Goal: Transaction & Acquisition: Purchase product/service

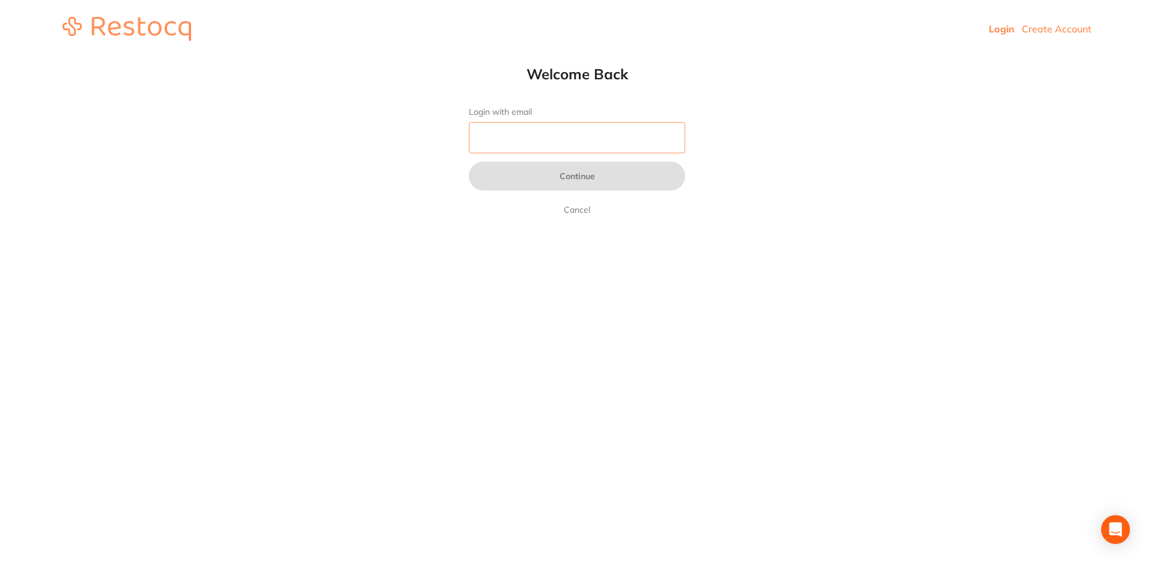
click at [493, 136] on input "Login with email" at bounding box center [577, 137] width 216 height 31
type input "[DOMAIN_NAME][EMAIL_ADDRESS][DOMAIN_NAME]"
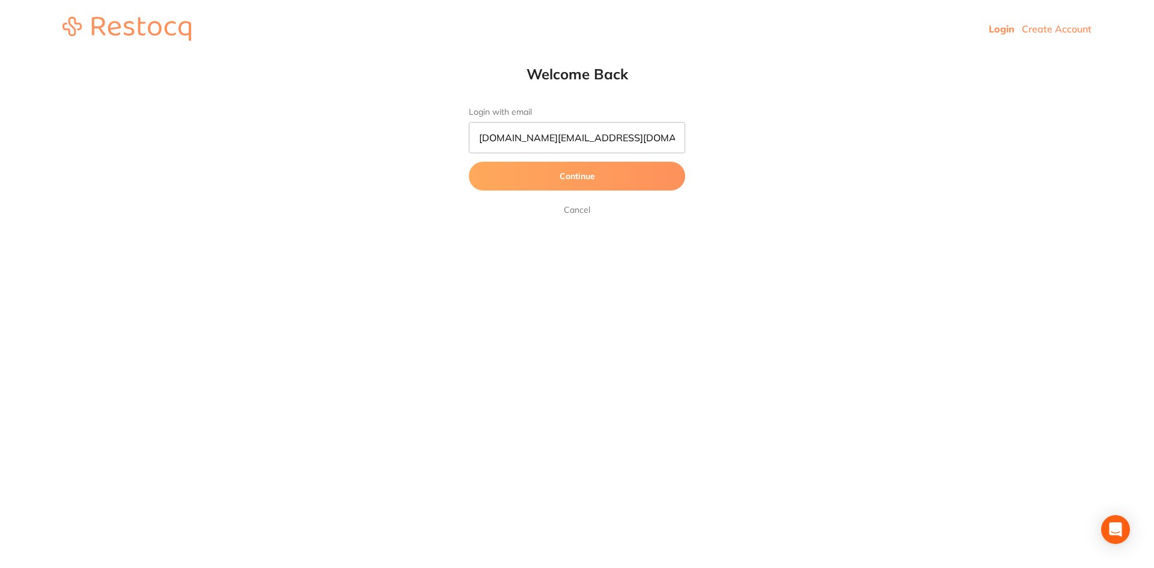
click at [551, 177] on button "Continue" at bounding box center [577, 176] width 216 height 29
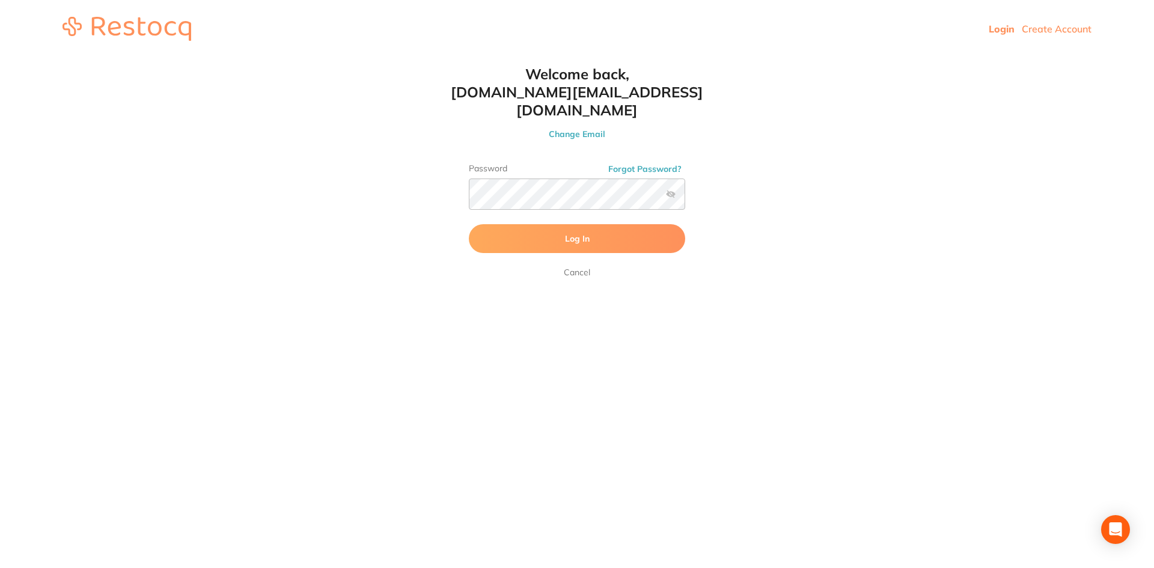
click at [576, 233] on span "Log In" at bounding box center [577, 238] width 25 height 11
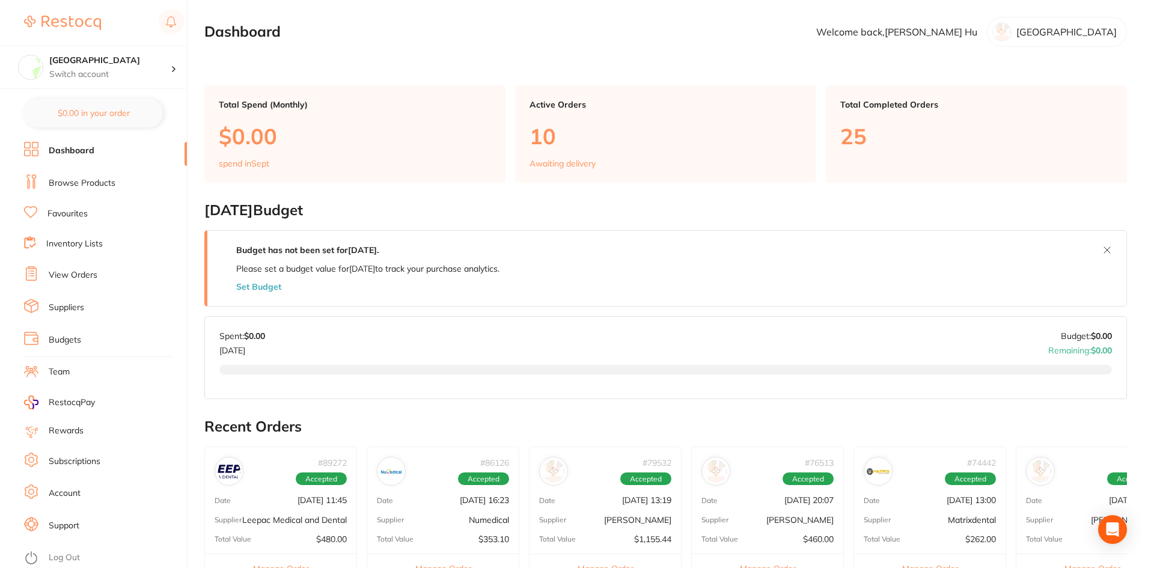
click at [88, 183] on link "Browse Products" at bounding box center [82, 183] width 67 height 12
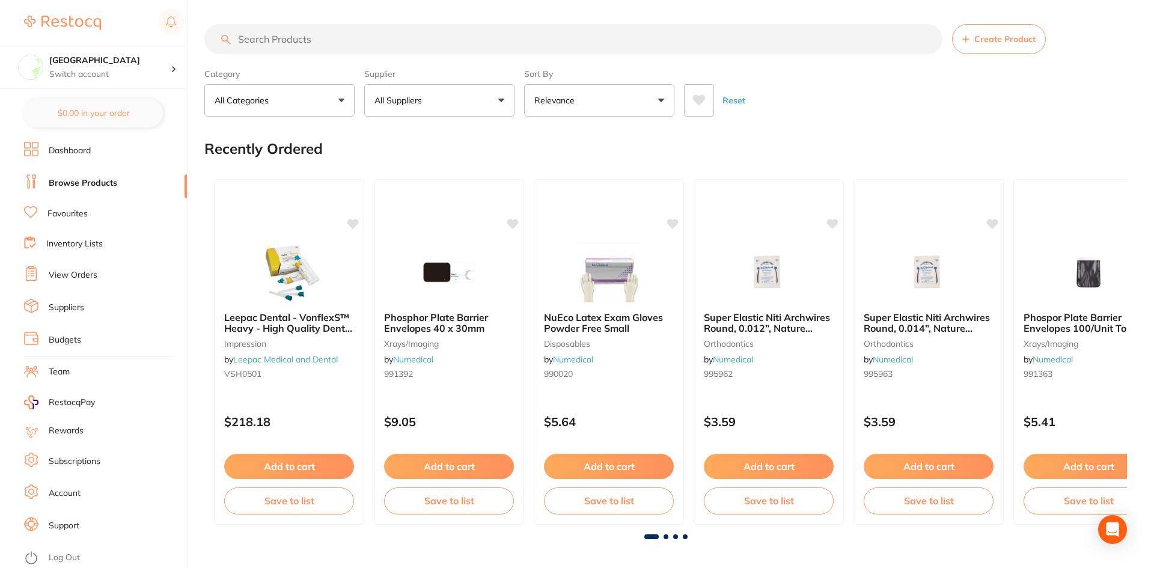
click at [268, 41] on input "search" at bounding box center [573, 39] width 738 height 30
type input "irrigation kit"
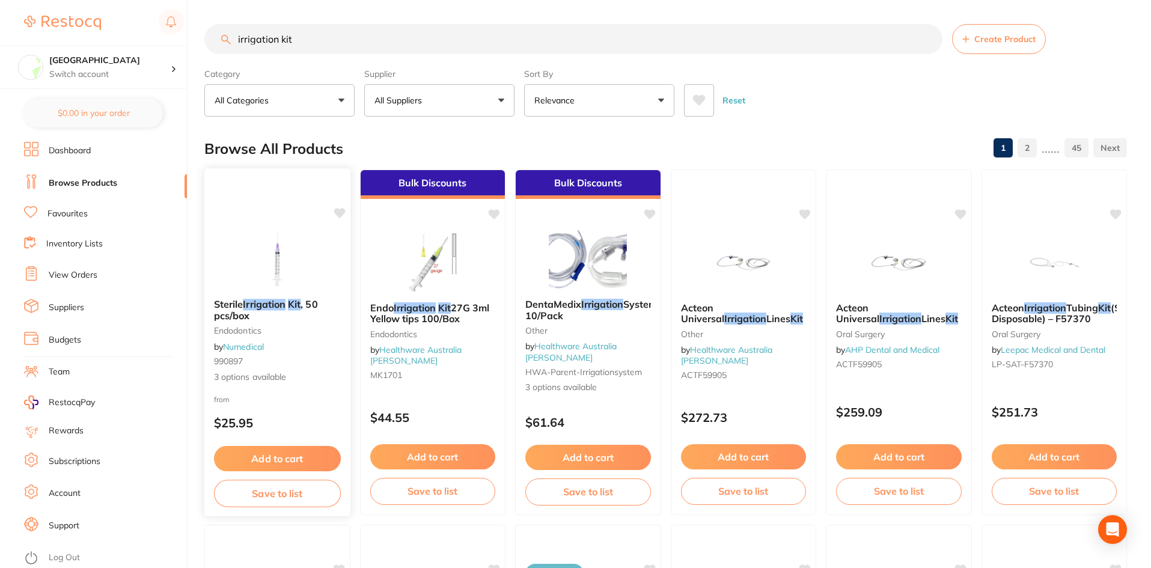
drag, startPoint x: 440, startPoint y: 305, endPoint x: 274, endPoint y: 308, distance: 166.6
drag, startPoint x: 274, startPoint y: 308, endPoint x: 239, endPoint y: 310, distance: 34.9
click at [239, 310] on span ", 50 pcs/box" at bounding box center [266, 309] width 104 height 23
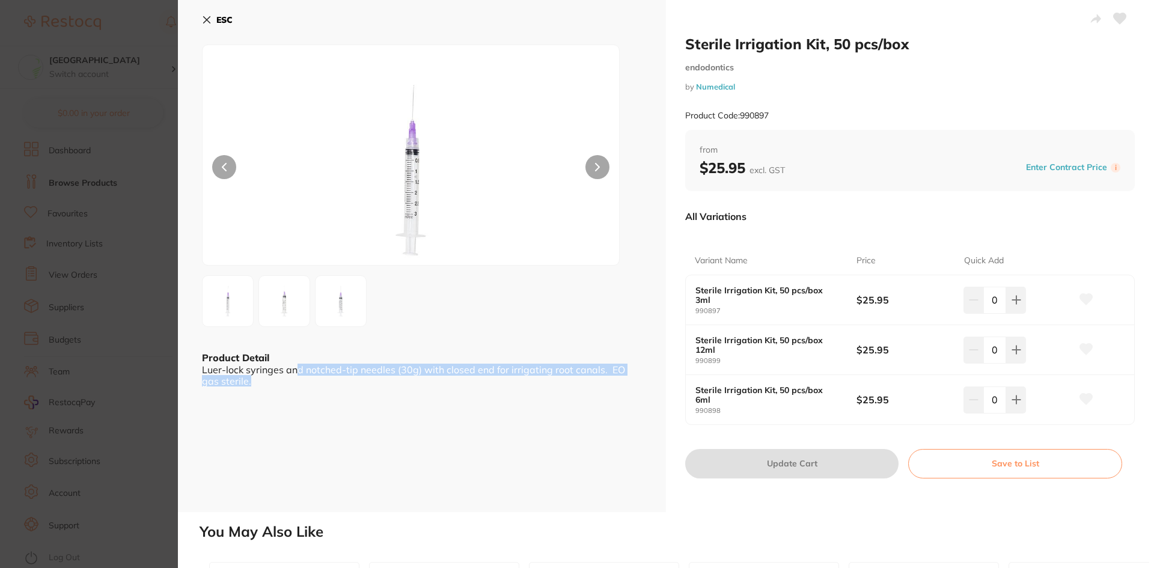
scroll to position [1, 0]
drag, startPoint x: 295, startPoint y: 371, endPoint x: 533, endPoint y: 364, distance: 238.2
click at [533, 364] on div "Luer-lock syringes and notched-tip needles (30g) with closed end for irrigating…" at bounding box center [422, 375] width 440 height 22
click at [549, 376] on div "Luer-lock syringes and notched-tip needles (30g) with closed end for irrigating…" at bounding box center [422, 375] width 440 height 22
drag, startPoint x: 533, startPoint y: 367, endPoint x: 587, endPoint y: 367, distance: 54.1
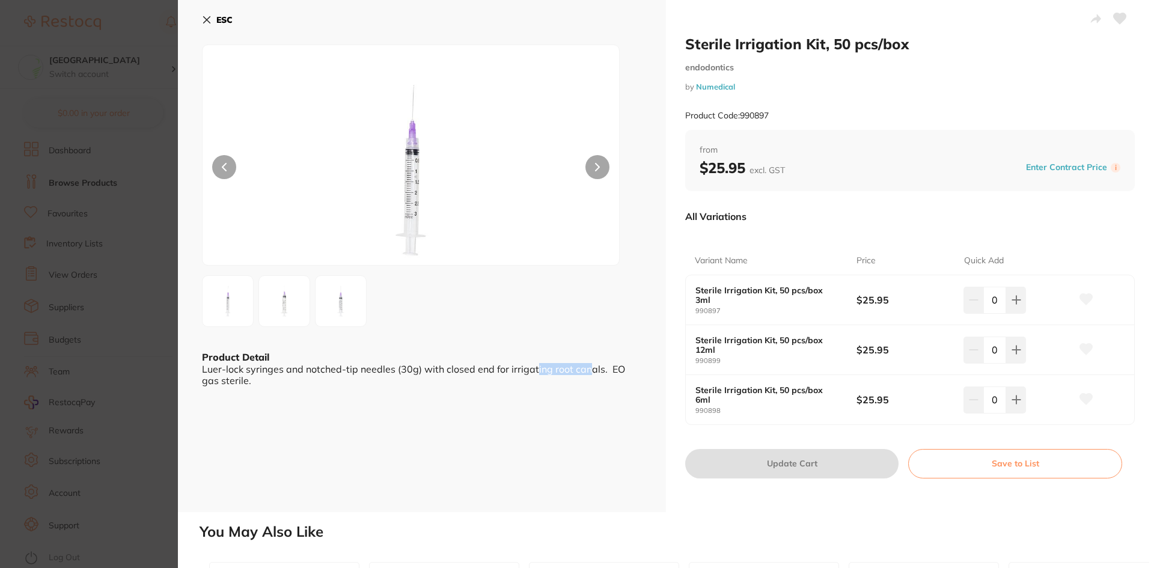
click at [587, 367] on div "Luer-lock syringes and notched-tip needles (30g) with closed end for irrigating…" at bounding box center [422, 375] width 440 height 22
click at [598, 373] on div "Luer-lock syringes and notched-tip needles (30g) with closed end for irrigating…" at bounding box center [422, 375] width 440 height 22
drag, startPoint x: 206, startPoint y: 370, endPoint x: 279, endPoint y: 385, distance: 74.9
click at [262, 381] on div "Luer-lock syringes and notched-tip needles (30g) with closed end for irrigating…" at bounding box center [422, 375] width 440 height 22
click at [293, 388] on div "ESC Product Detail Luer-lock syringes and notched-tip needles (30g) with closed…" at bounding box center [422, 256] width 488 height 512
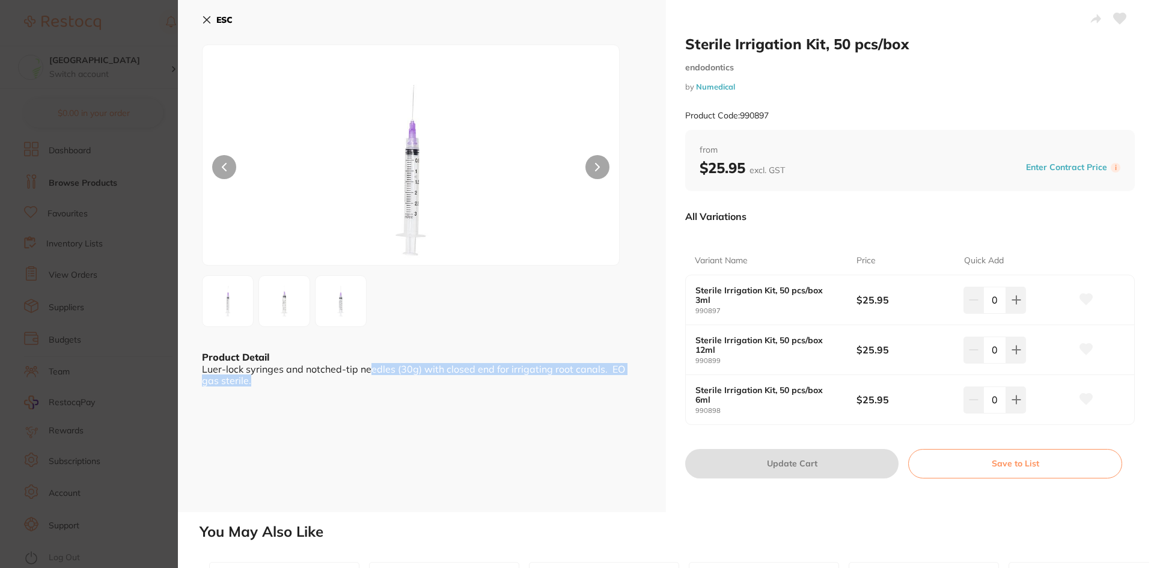
drag, startPoint x: 370, startPoint y: 373, endPoint x: 486, endPoint y: 385, distance: 116.7
click at [477, 382] on div "Luer-lock syringes and notched-tip needles (30g) with closed end for irrigating…" at bounding box center [422, 375] width 440 height 22
click at [495, 388] on div "ESC Product Detail Luer-lock syringes and notched-tip needles (30g) with closed…" at bounding box center [422, 256] width 488 height 512
click at [1012, 403] on icon at bounding box center [1017, 400] width 10 height 10
type input "1"
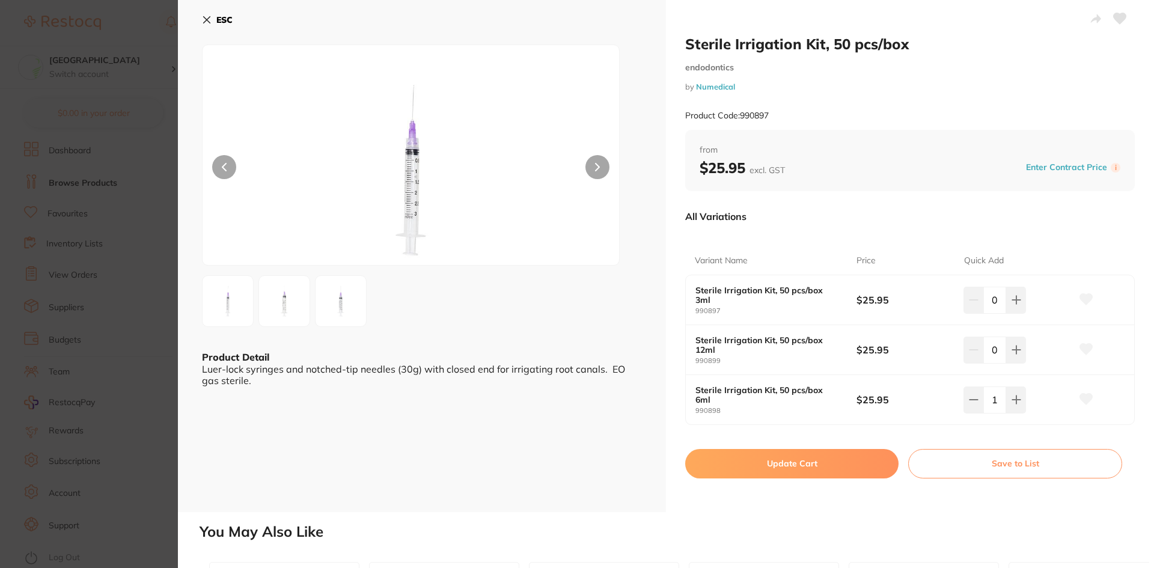
click at [788, 470] on button "Update Cart" at bounding box center [791, 463] width 213 height 29
checkbox input "false"
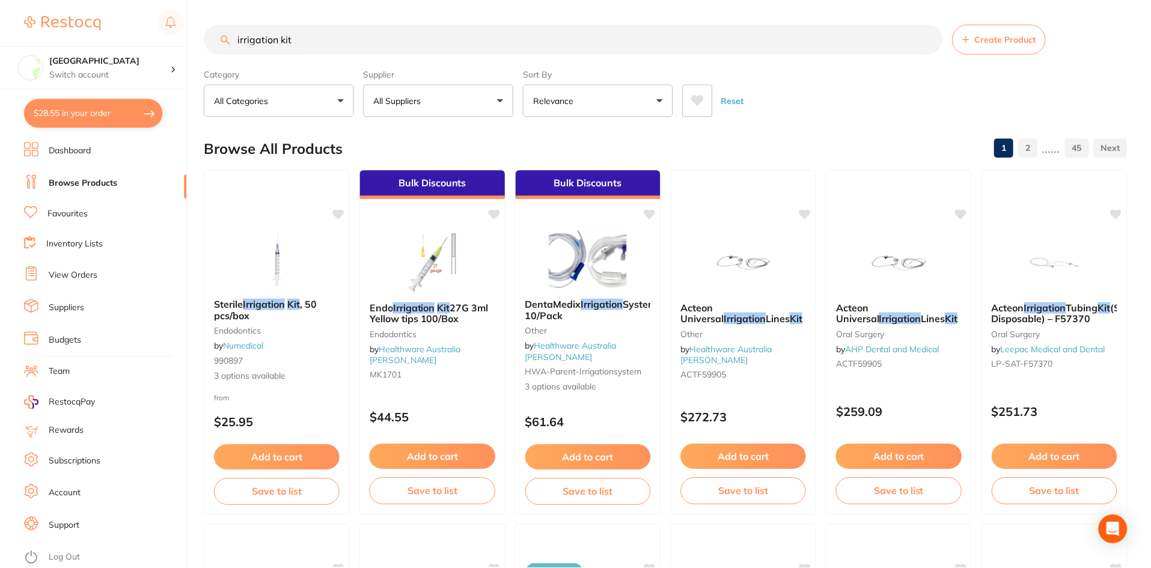
scroll to position [1, 0]
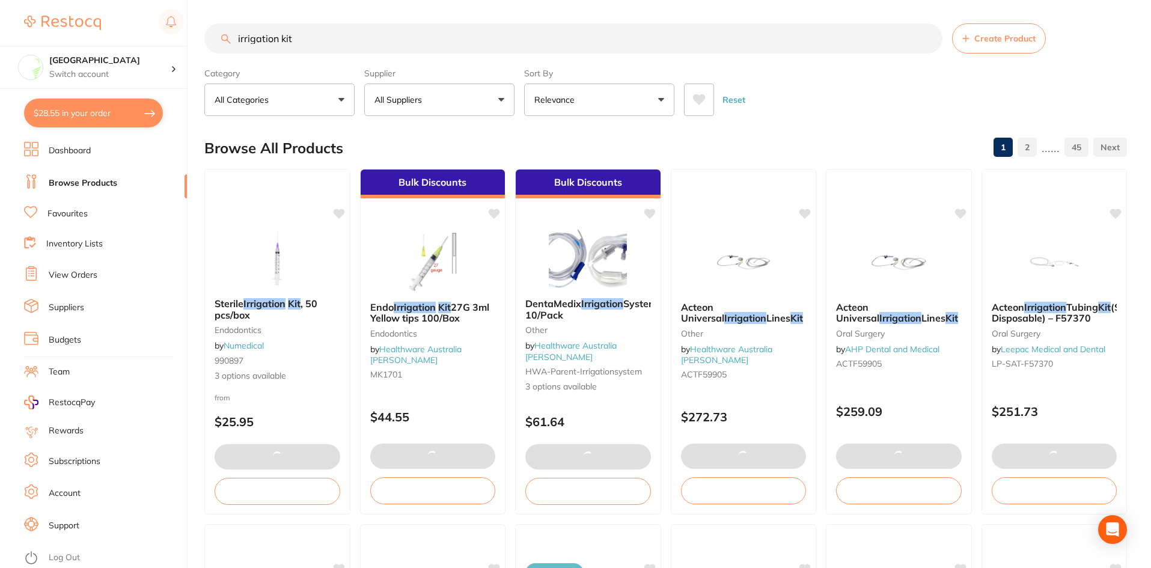
type textarea "Deliver on Tuesdays and Wednesdays only"
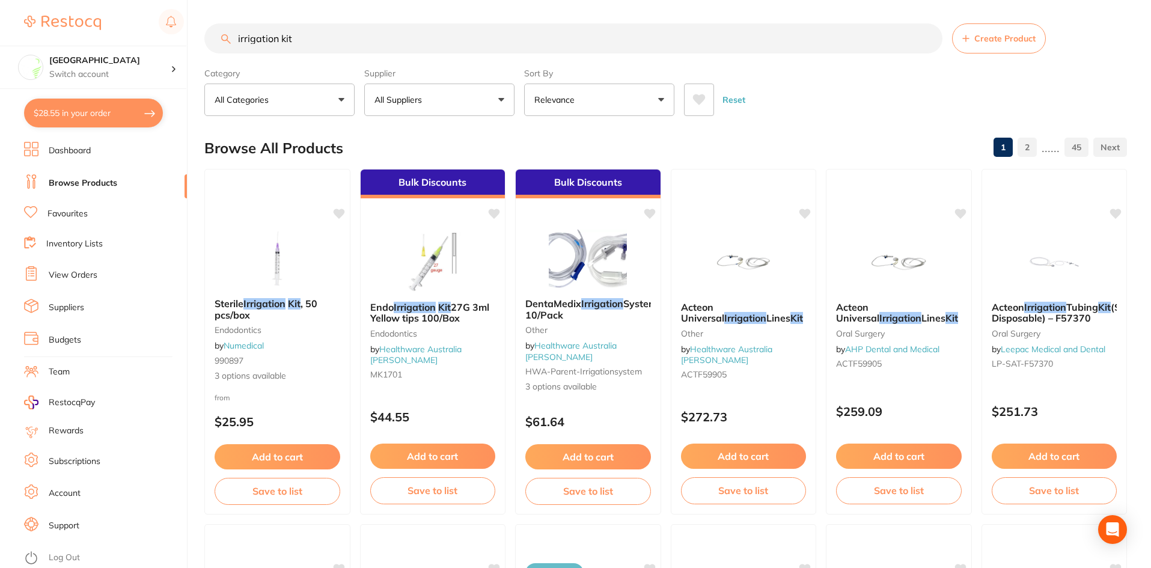
drag, startPoint x: 326, startPoint y: 46, endPoint x: 212, endPoint y: 42, distance: 113.7
click at [212, 42] on input "irrigation kit" at bounding box center [573, 38] width 738 height 30
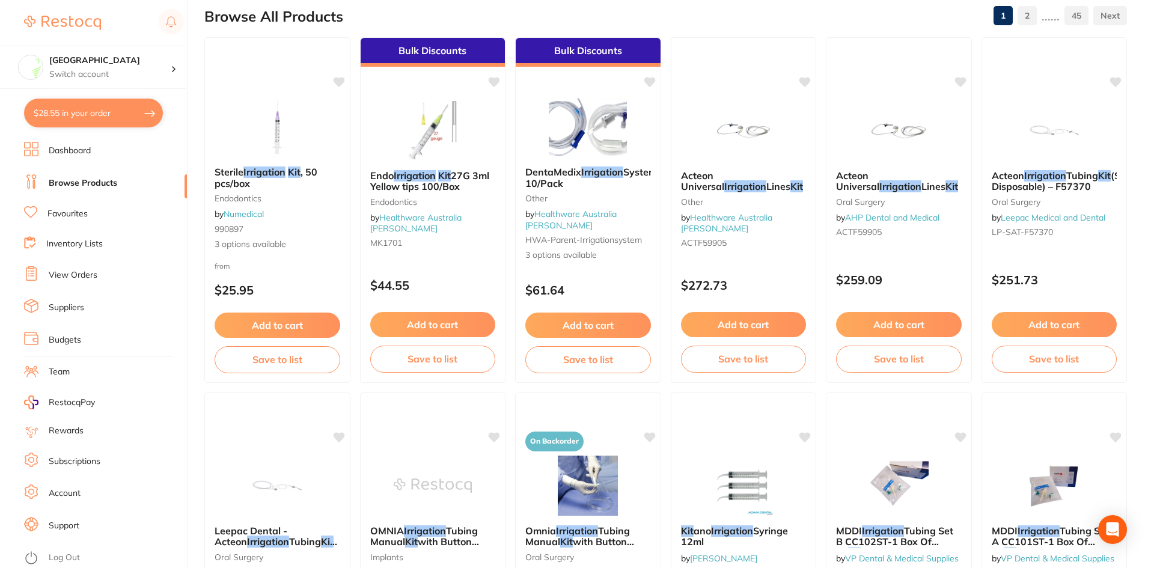
scroll to position [0, 0]
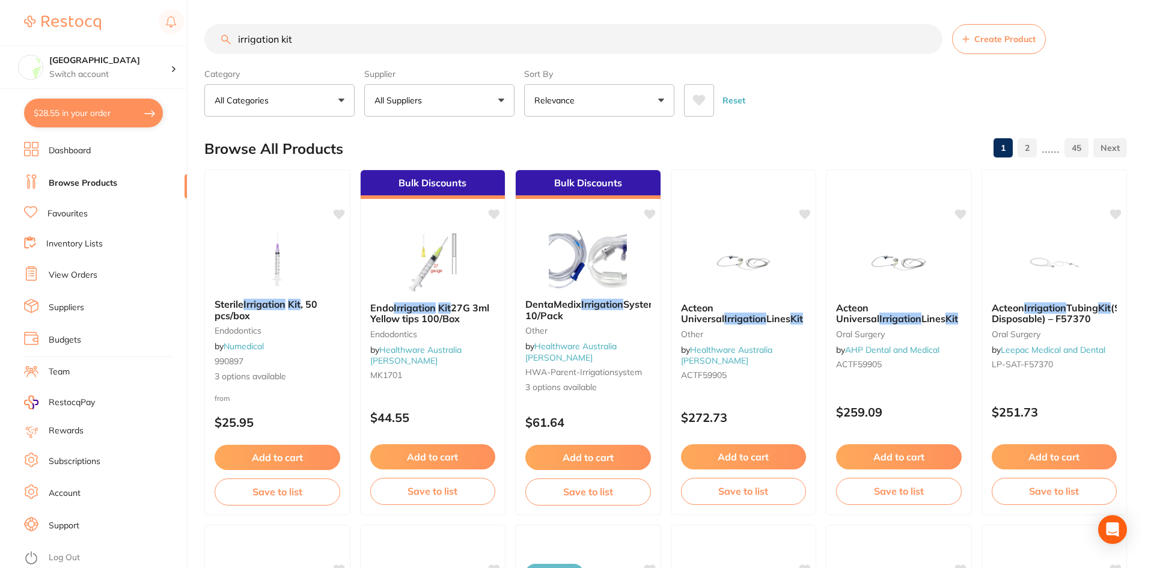
click at [313, 61] on section "irrigation kit Create Product Category All Categories All Categories 3D Printin…" at bounding box center [665, 70] width 923 height 93
click at [507, 99] on button "All Suppliers" at bounding box center [439, 100] width 150 height 32
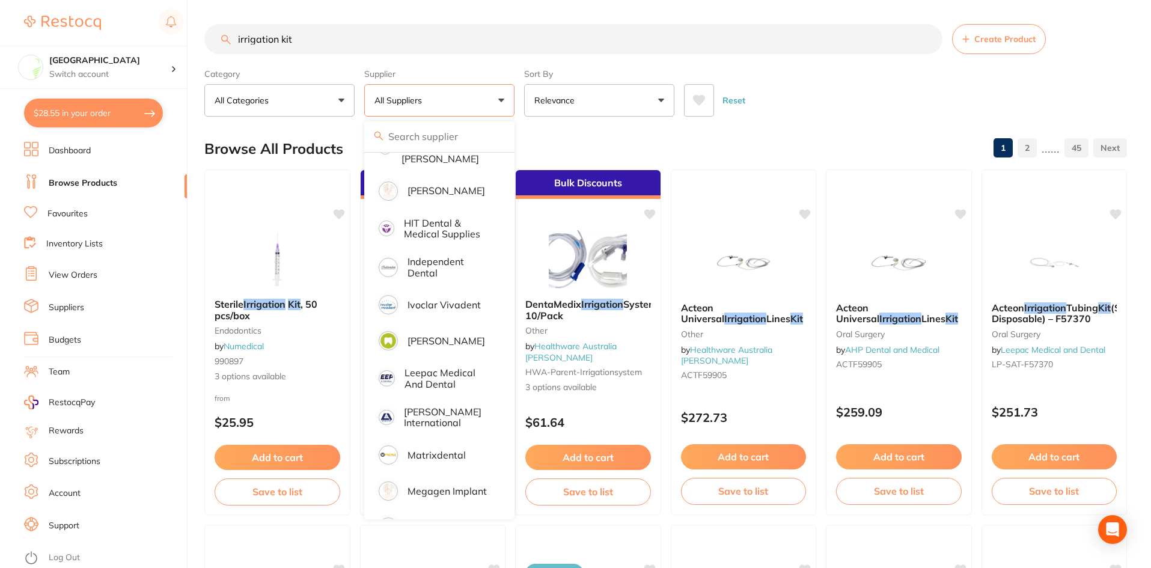
scroll to position [722, 0]
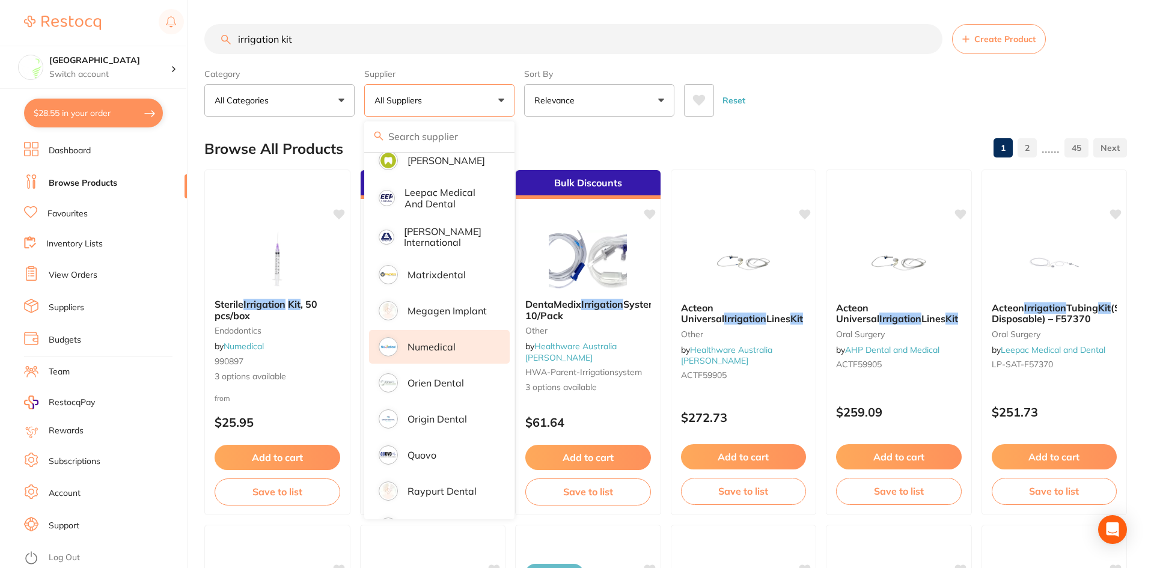
click at [430, 342] on p "Numedical" at bounding box center [432, 347] width 48 height 11
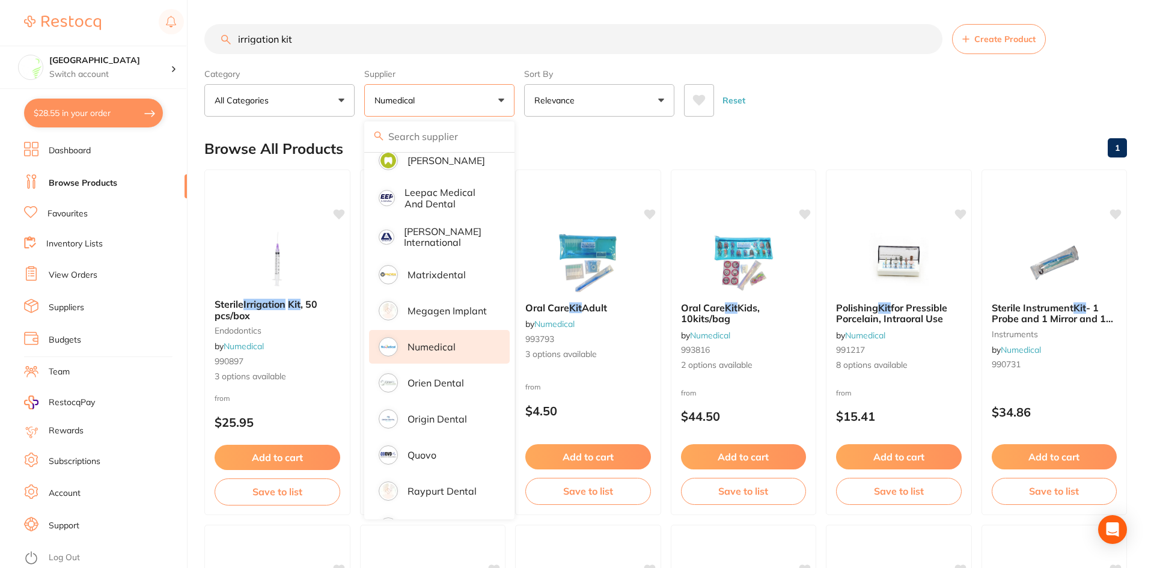
click at [797, 86] on div "Reset" at bounding box center [901, 96] width 434 height 42
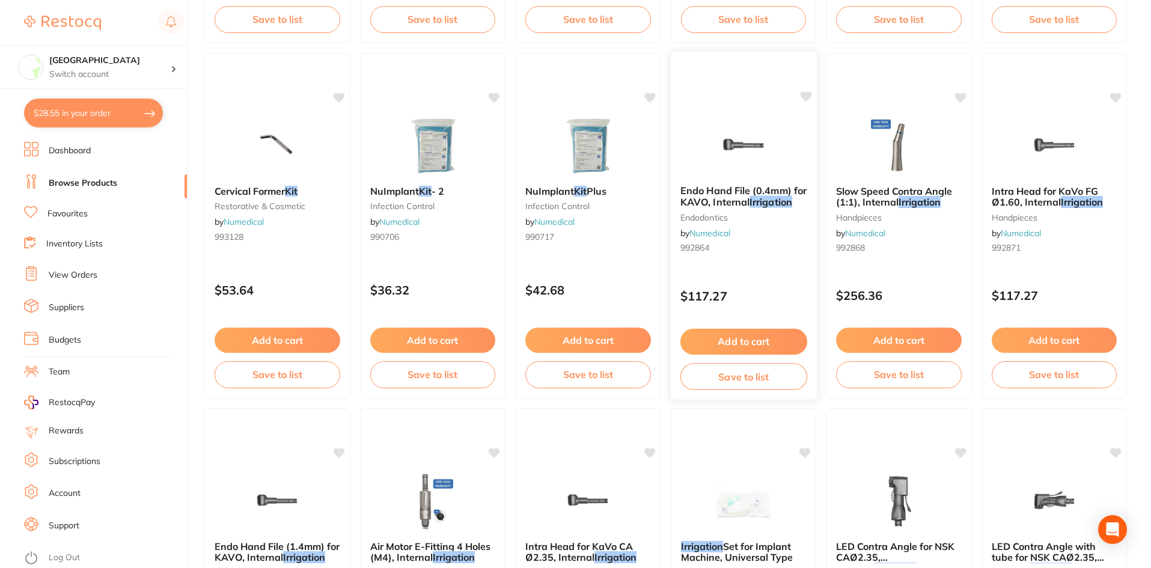
scroll to position [1305, 0]
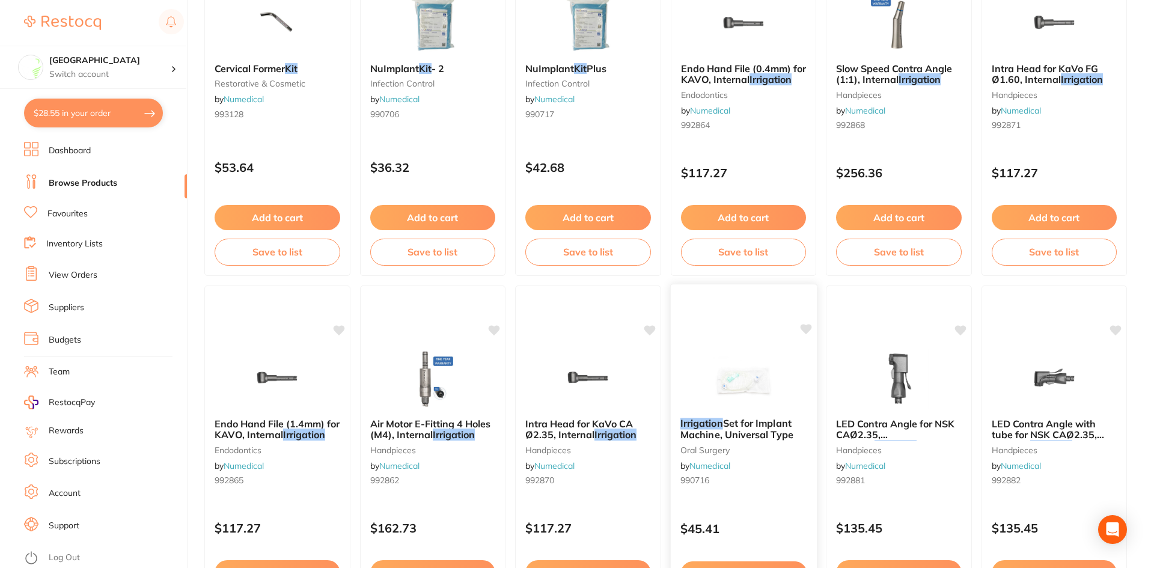
drag, startPoint x: 724, startPoint y: 444, endPoint x: 697, endPoint y: 366, distance: 82.0
drag, startPoint x: 697, startPoint y: 366, endPoint x: 737, endPoint y: 387, distance: 44.6
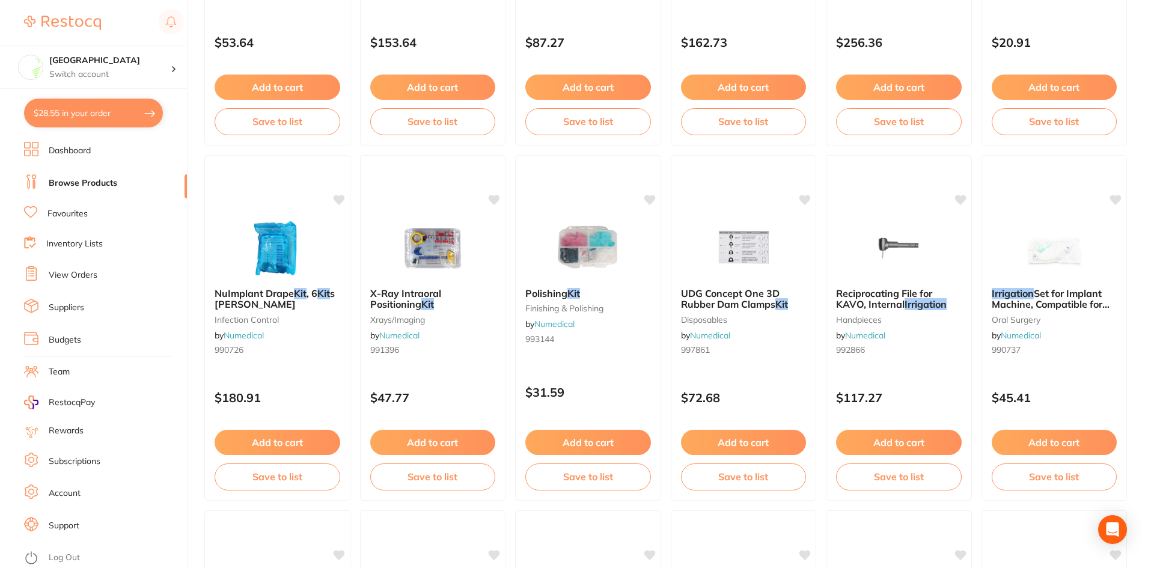
scroll to position [644, 0]
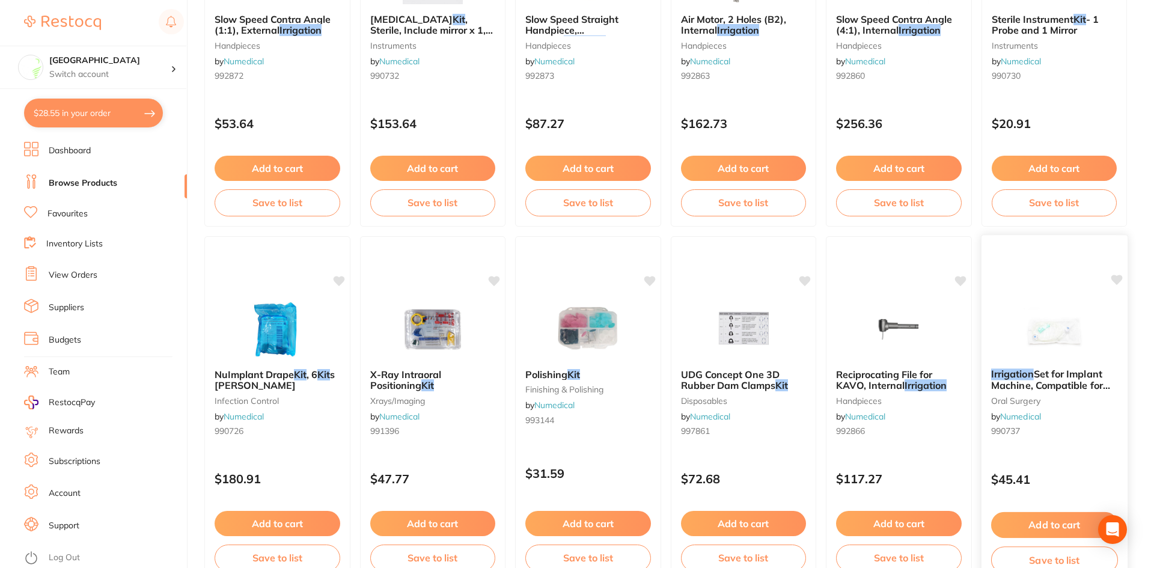
click at [1062, 383] on span "Set for Implant Machine, Compatible for Kavo" at bounding box center [1050, 385] width 119 height 34
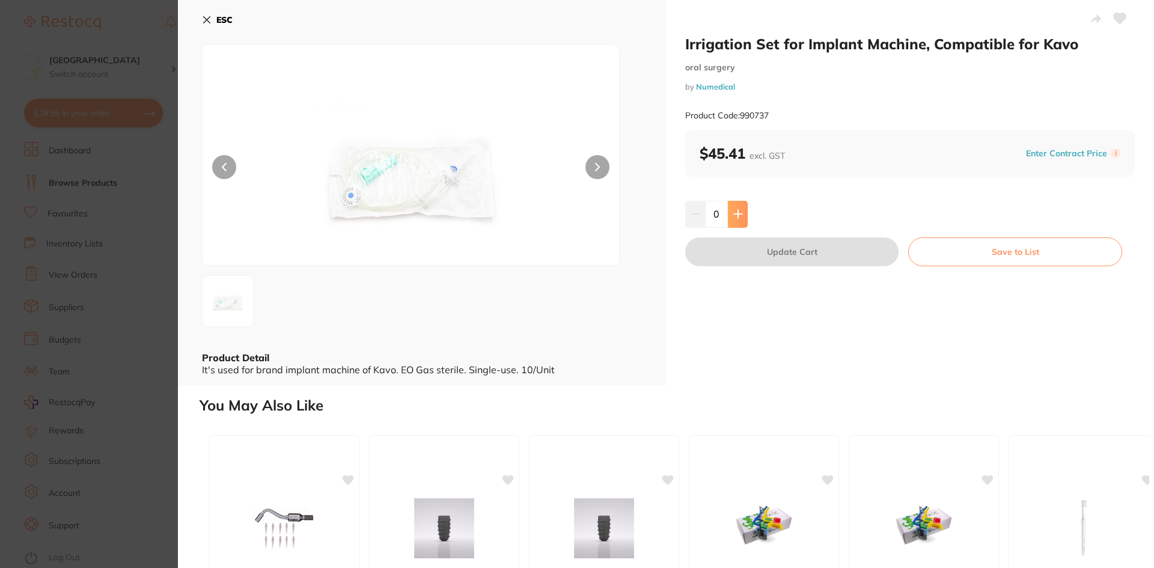
click at [738, 213] on icon at bounding box center [739, 214] width 10 height 10
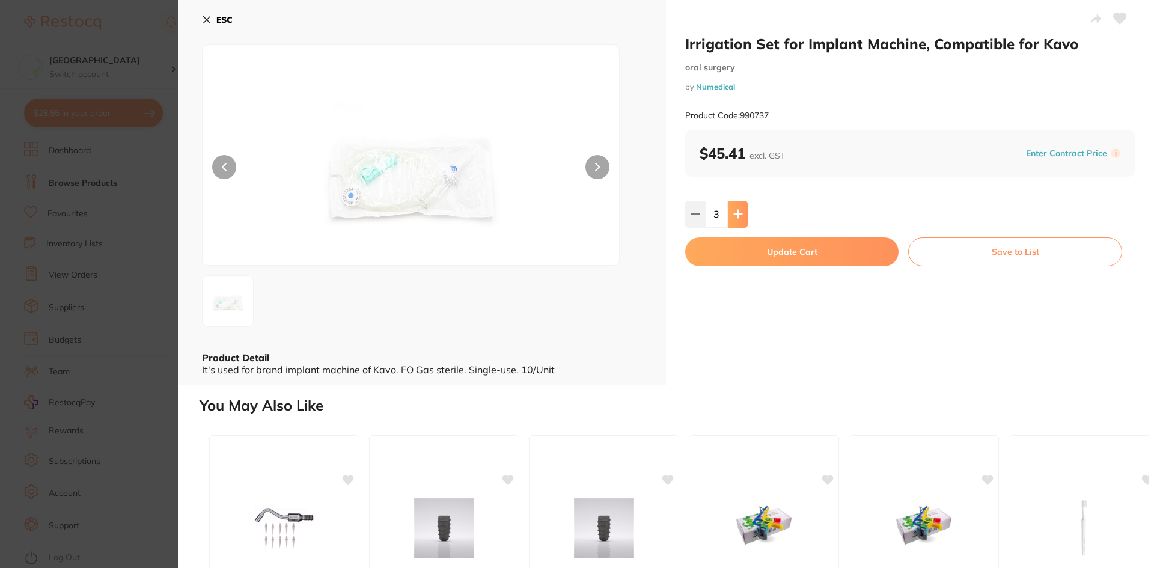
click at [738, 215] on icon at bounding box center [739, 214] width 10 height 10
click at [692, 210] on icon at bounding box center [696, 214] width 10 height 10
type input "1"
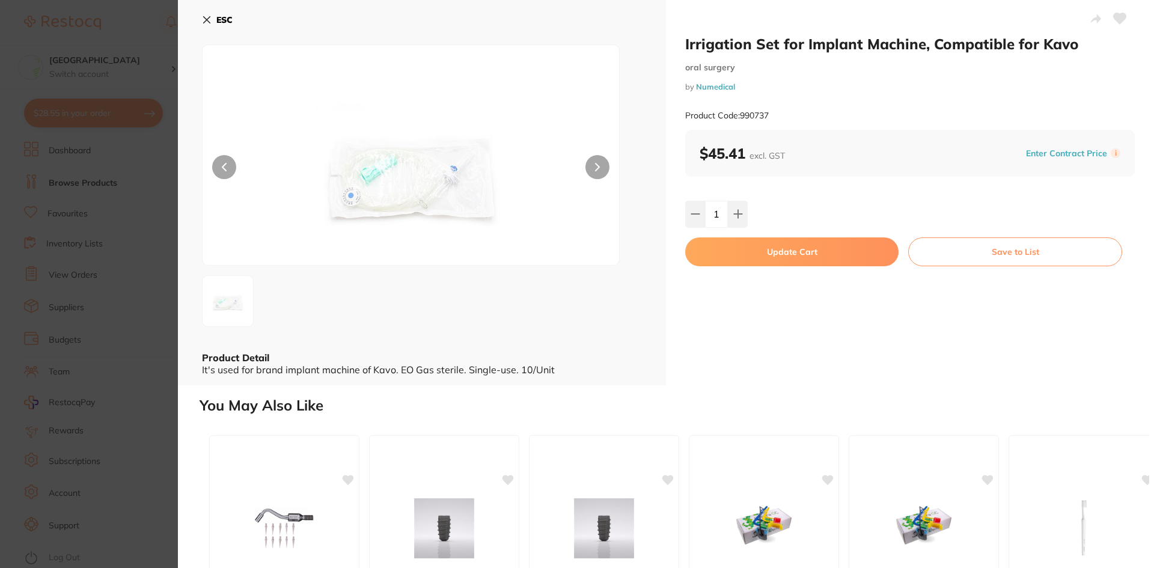
click at [814, 261] on button "Update Cart" at bounding box center [791, 252] width 213 height 29
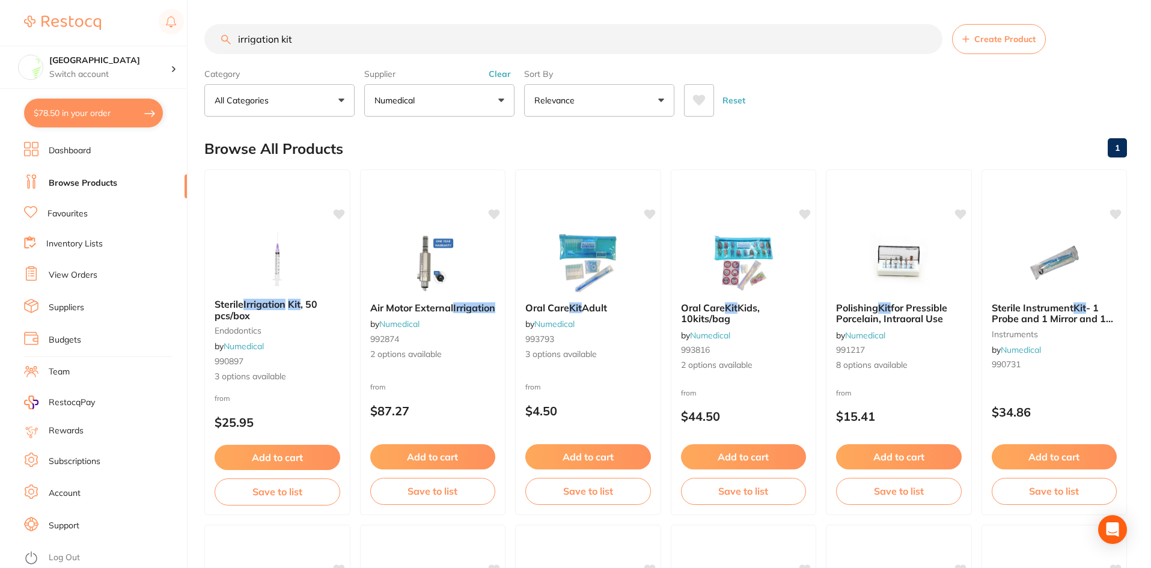
drag, startPoint x: 588, startPoint y: 36, endPoint x: 0, endPoint y: -32, distance: 592.0
click at [0, 0] on html "$78.50 Epping Dental Centre Switch account Epping Dental Centre $78.50 in your …" at bounding box center [575, 284] width 1151 height 568
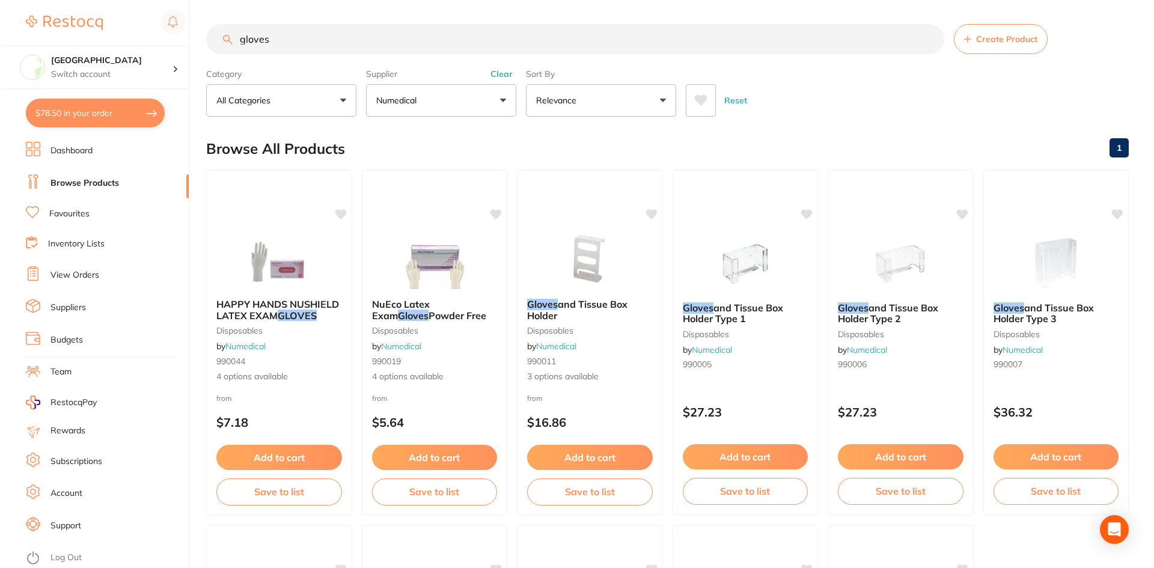
scroll to position [420, 0]
type input "gloves"
click at [430, 313] on b "NuEco Latex Exam Gloves Powder Free" at bounding box center [432, 310] width 127 height 22
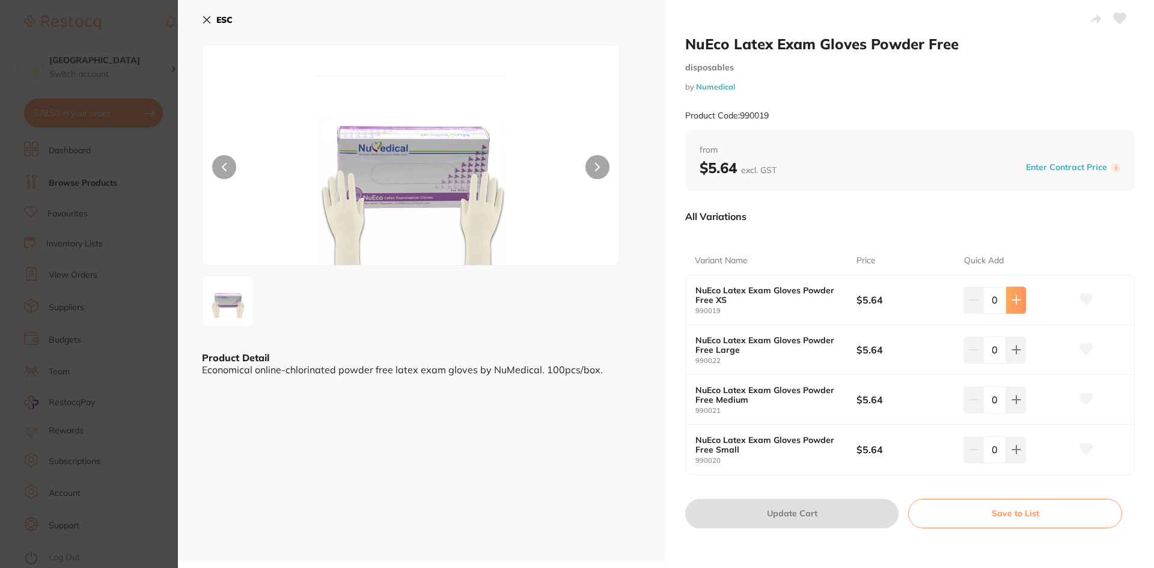
click at [1014, 304] on icon at bounding box center [1017, 300] width 8 height 8
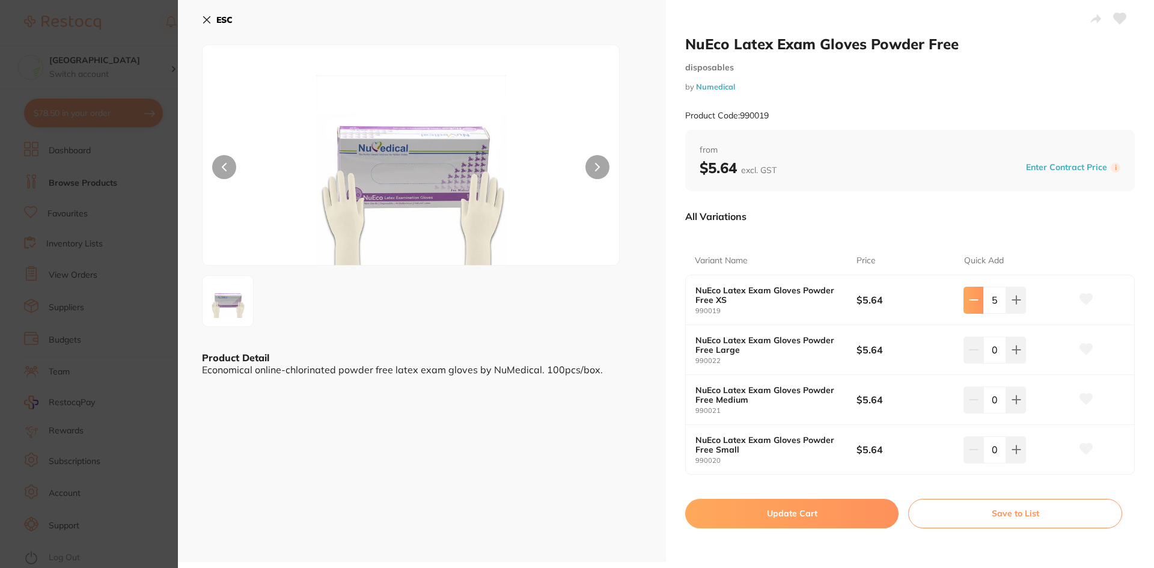
click at [973, 303] on icon at bounding box center [974, 300] width 10 height 10
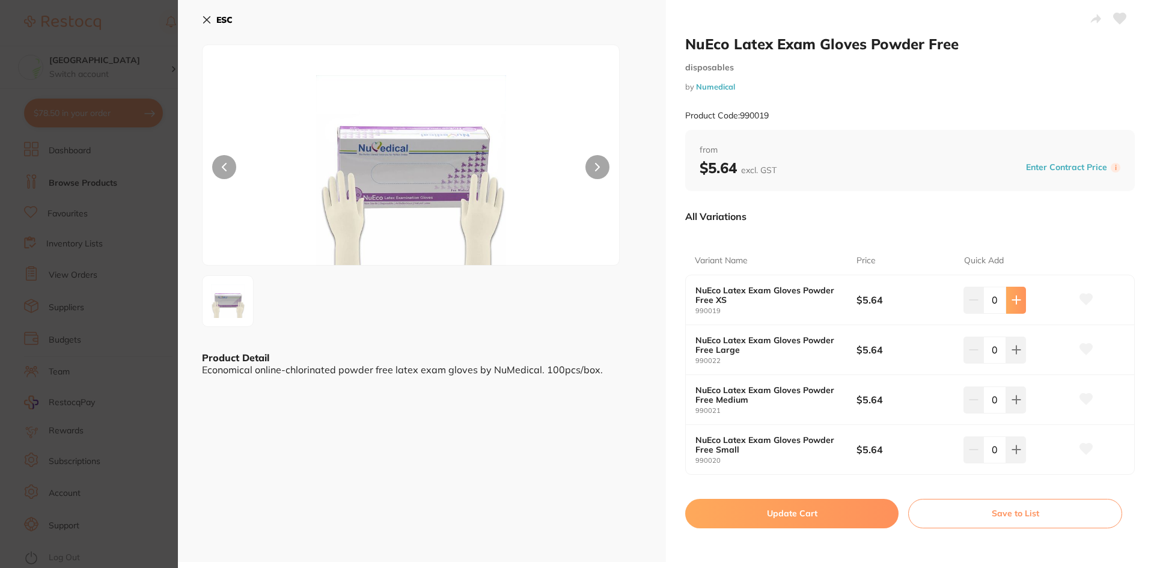
click at [1011, 305] on button at bounding box center [1017, 300] width 20 height 26
click at [1012, 305] on icon at bounding box center [1017, 300] width 10 height 10
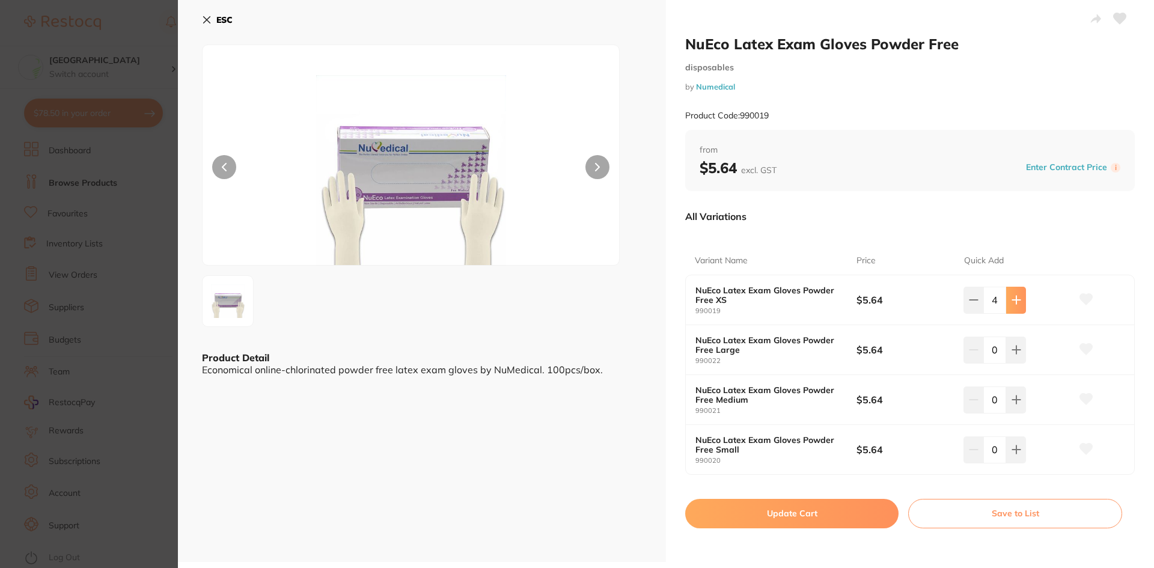
click at [1012, 305] on icon at bounding box center [1017, 300] width 10 height 10
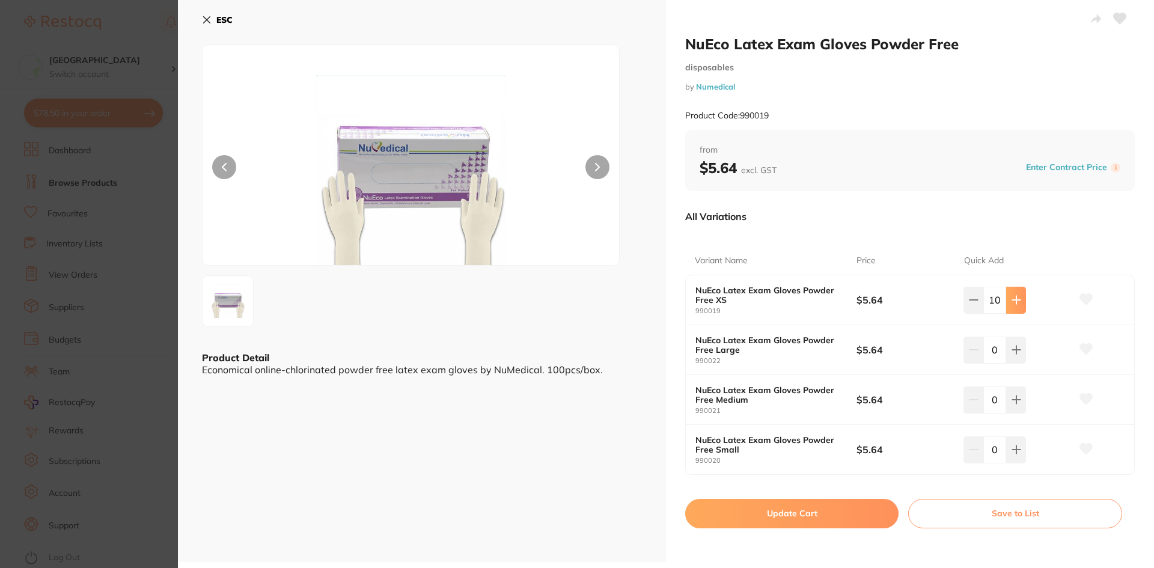
click at [1012, 305] on icon at bounding box center [1017, 300] width 10 height 10
drag, startPoint x: 996, startPoint y: 299, endPoint x: 973, endPoint y: 295, distance: 23.1
click at [973, 295] on div "12" at bounding box center [995, 300] width 63 height 26
type input "25"
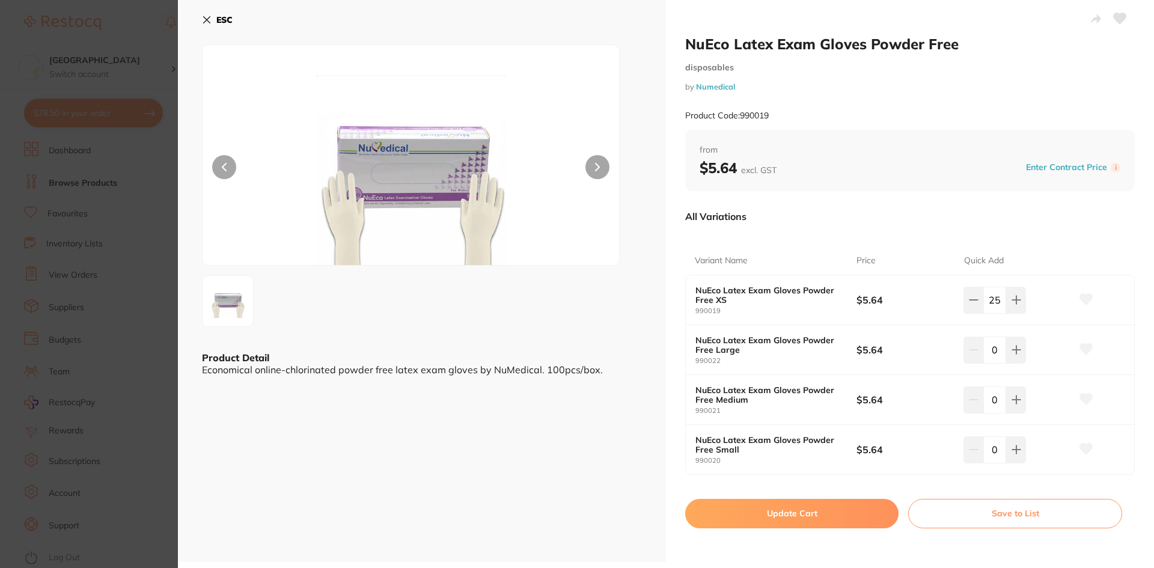
click at [995, 403] on input "0" at bounding box center [995, 400] width 23 height 26
type input "25"
click at [995, 452] on input "0" at bounding box center [995, 450] width 23 height 26
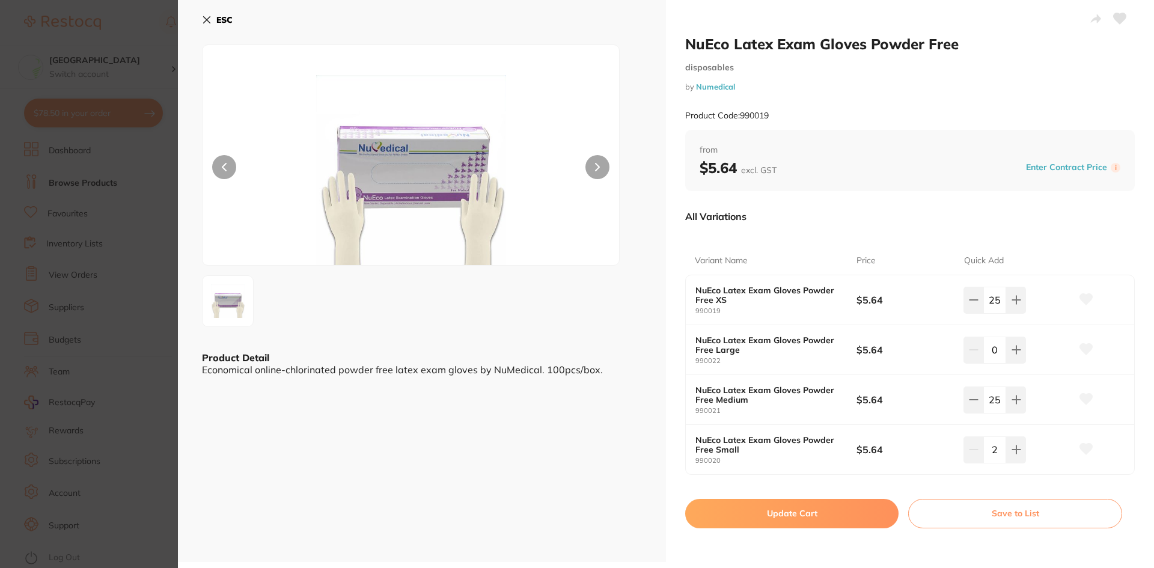
type input "25"
click at [814, 515] on button "Update Cart" at bounding box center [791, 513] width 213 height 29
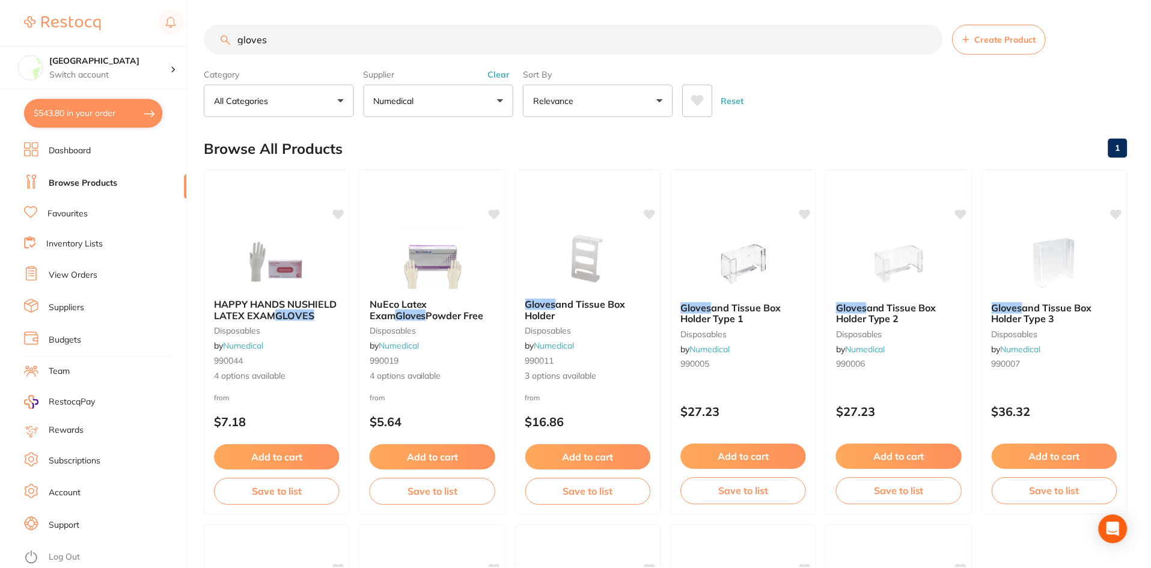
scroll to position [2, 0]
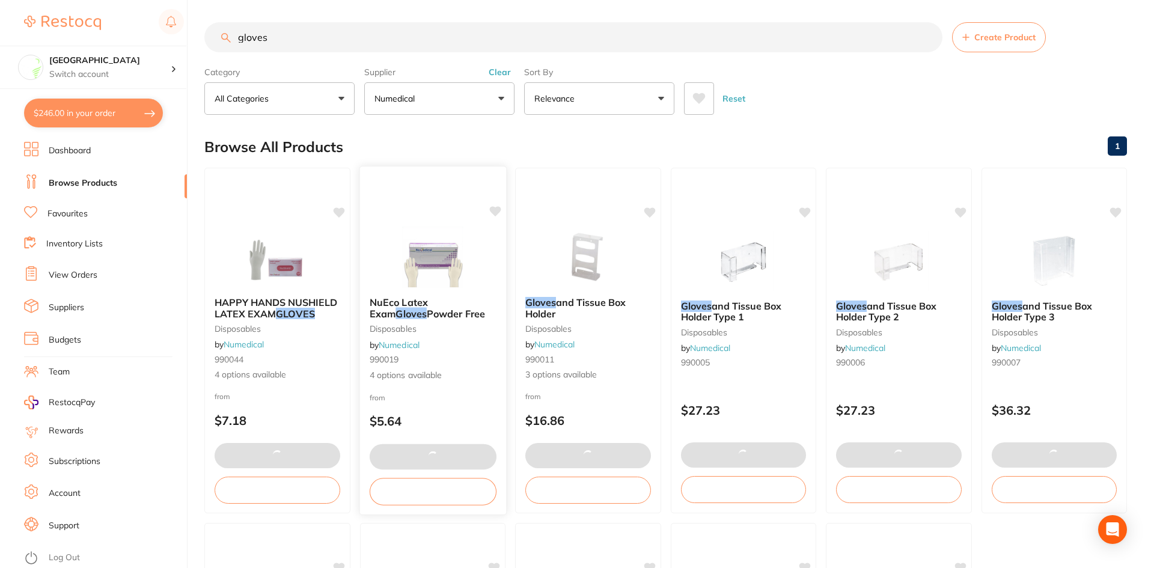
type input "25"
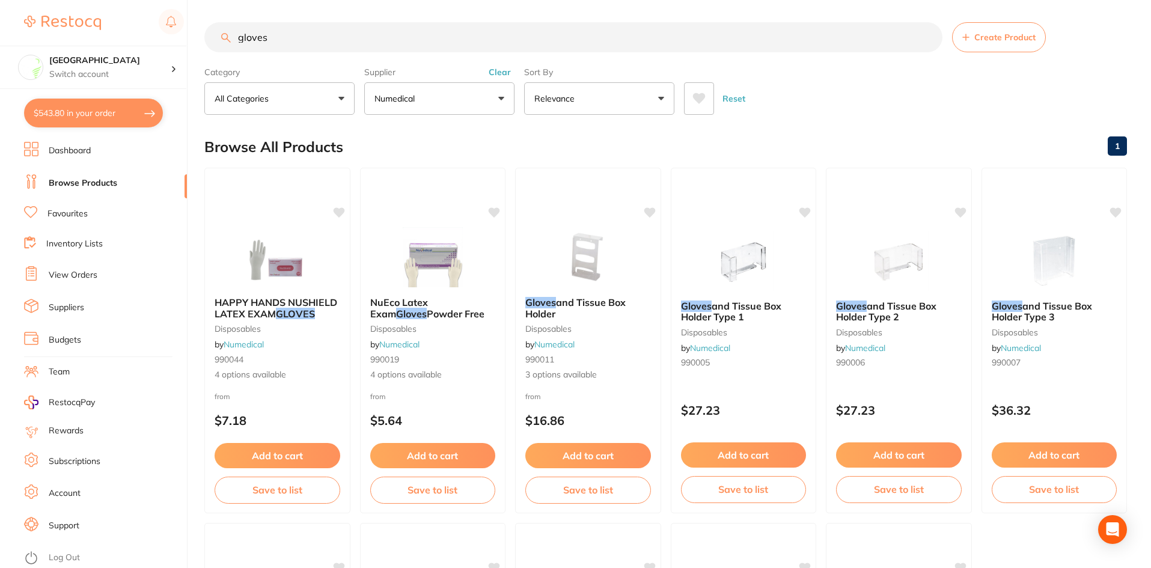
scroll to position [0, 0]
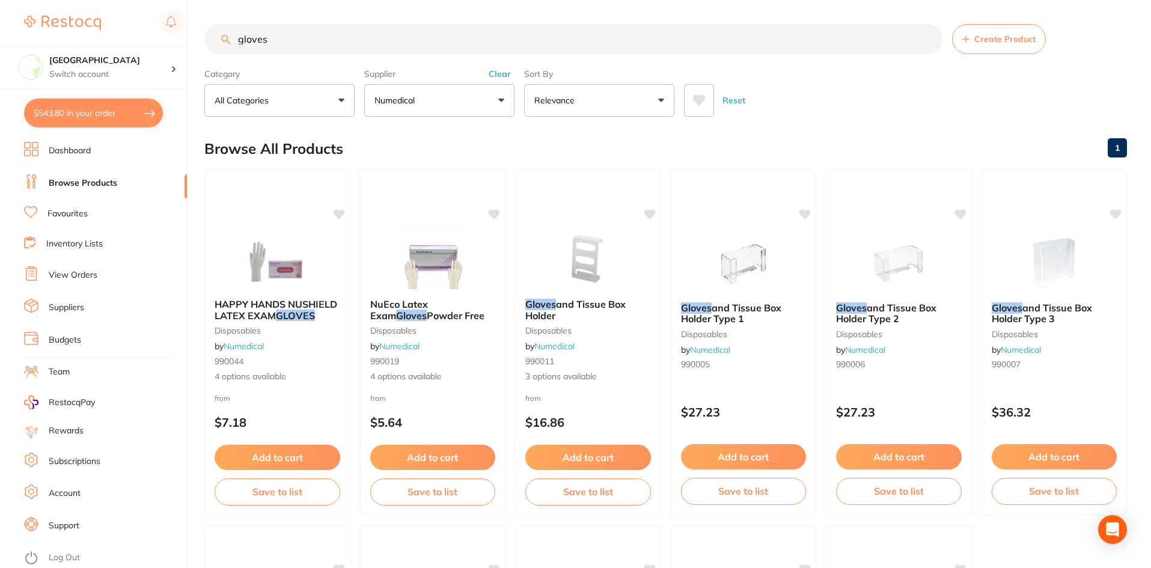
drag, startPoint x: 300, startPoint y: 36, endPoint x: 0, endPoint y: 8, distance: 301.4
click at [0, 8] on div "$543.80 Epping Dental Centre Switch account Epping Dental Centre $543.80 in you…" at bounding box center [575, 284] width 1151 height 568
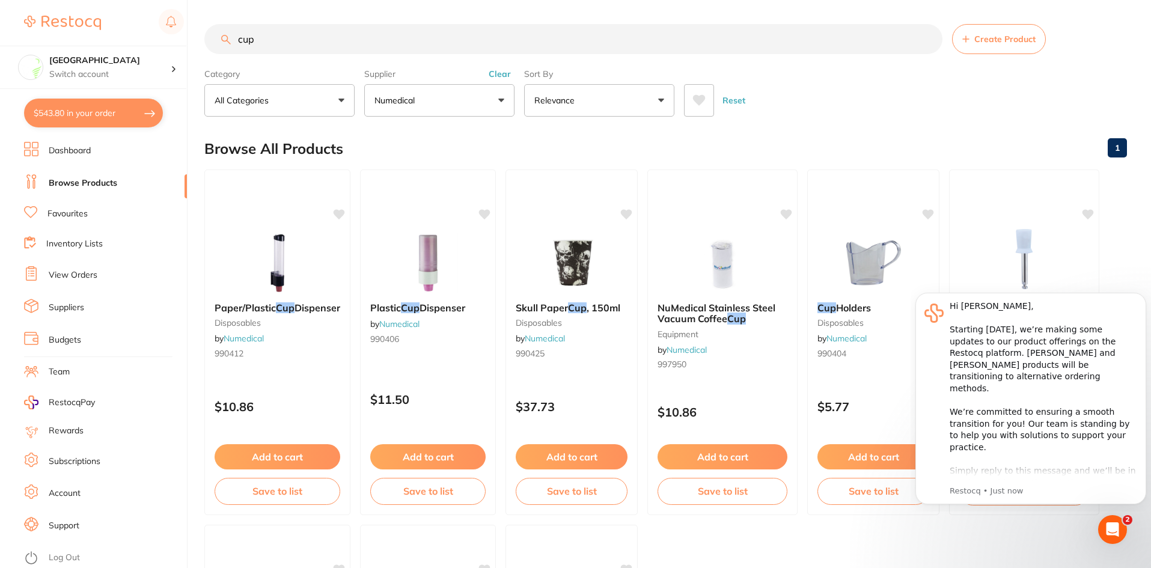
click at [81, 186] on link "Browse Products" at bounding box center [83, 183] width 69 height 12
click at [94, 182] on link "Browse Products" at bounding box center [83, 183] width 69 height 12
click at [324, 51] on input "cup" at bounding box center [573, 39] width 738 height 30
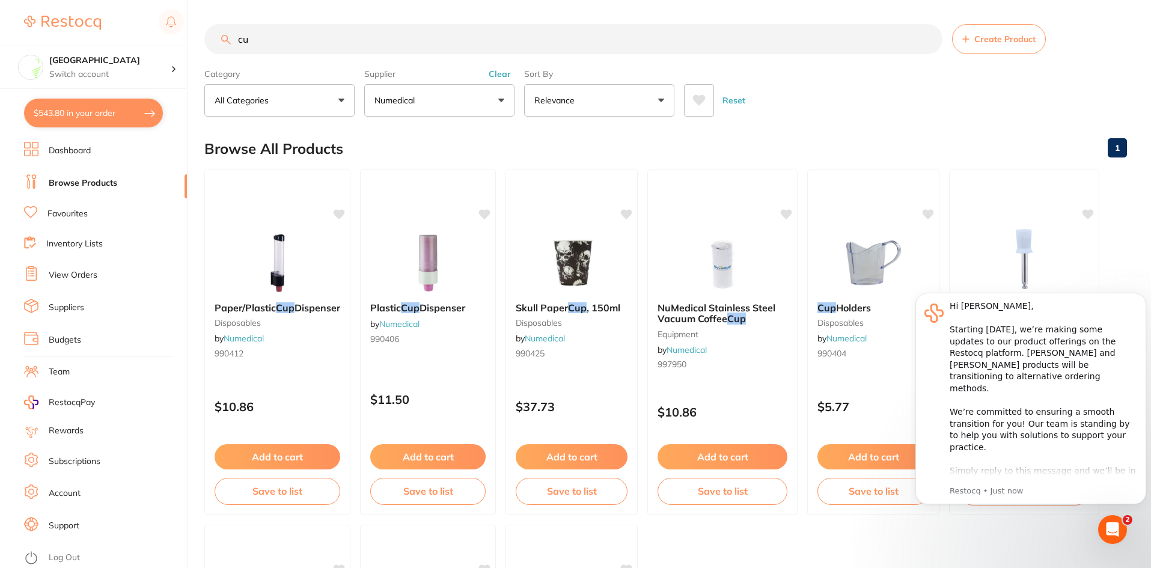
type input "c"
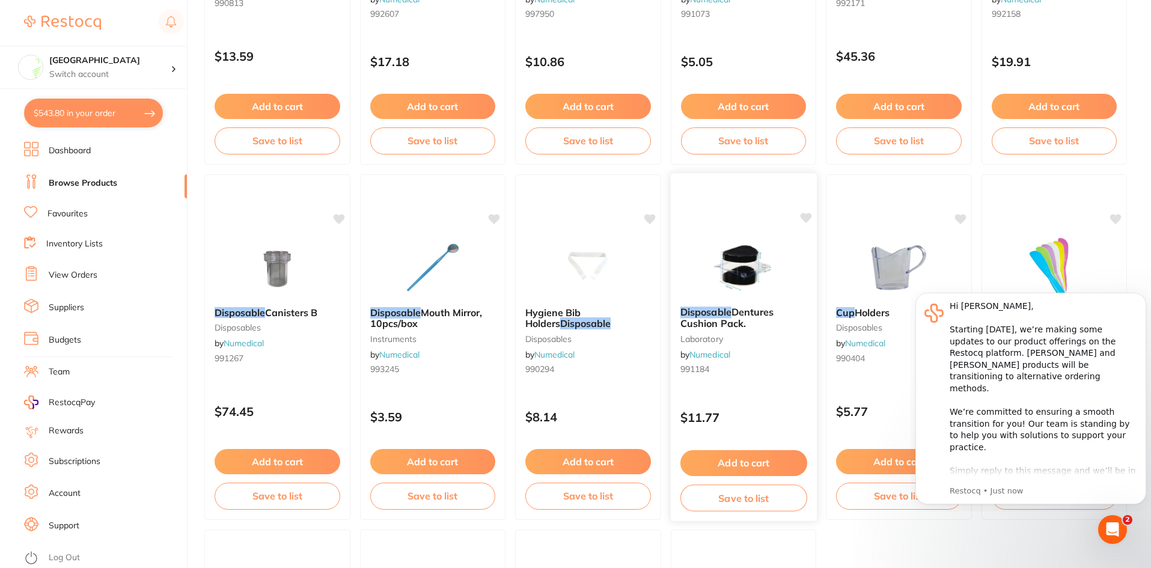
scroll to position [1804, 0]
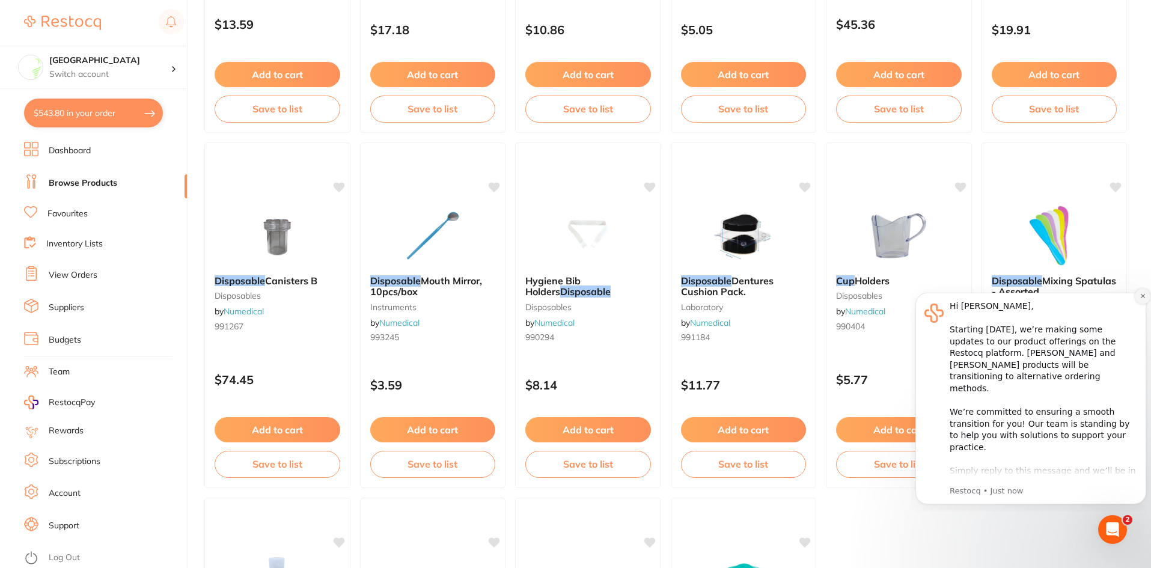
click at [1145, 292] on button "Dismiss notification" at bounding box center [1143, 297] width 16 height 16
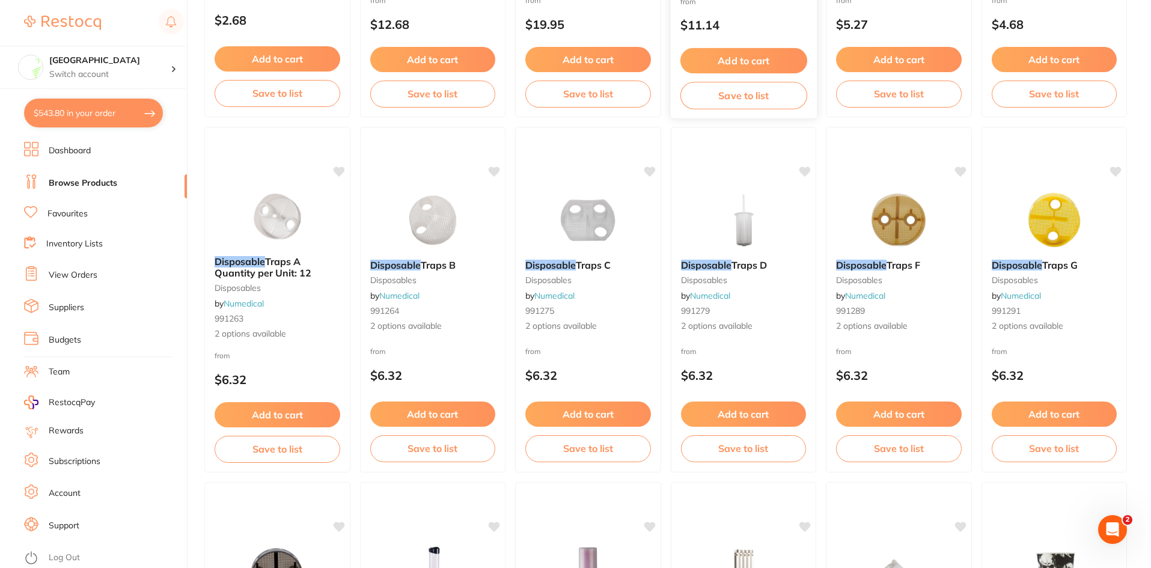
scroll to position [0, 0]
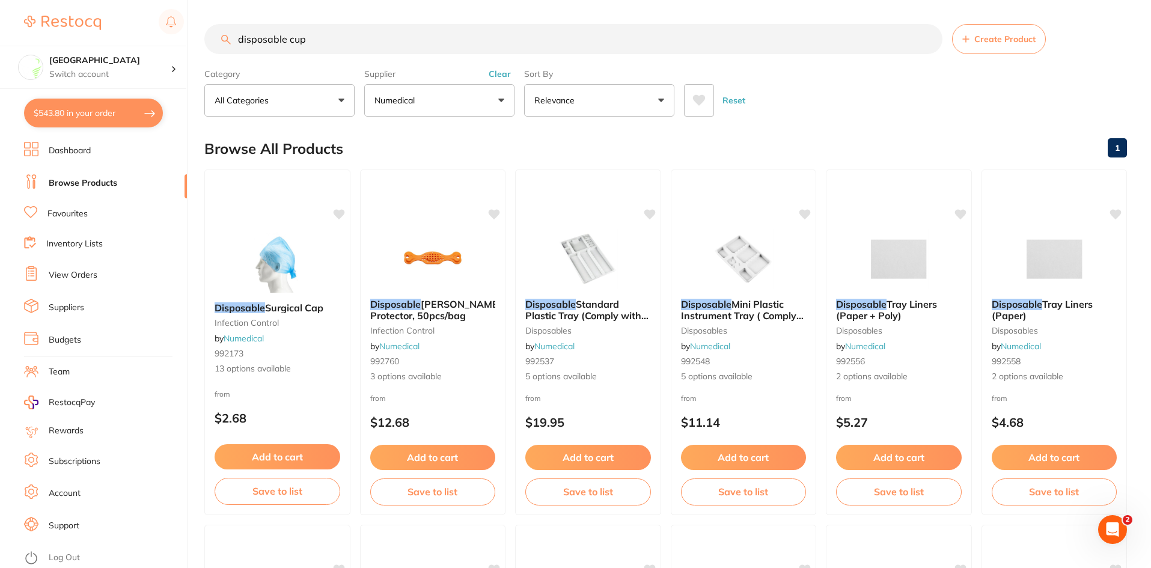
drag, startPoint x: 330, startPoint y: 38, endPoint x: 227, endPoint y: 38, distance: 102.8
click at [227, 38] on div "disposable cup Create Product" at bounding box center [665, 39] width 923 height 30
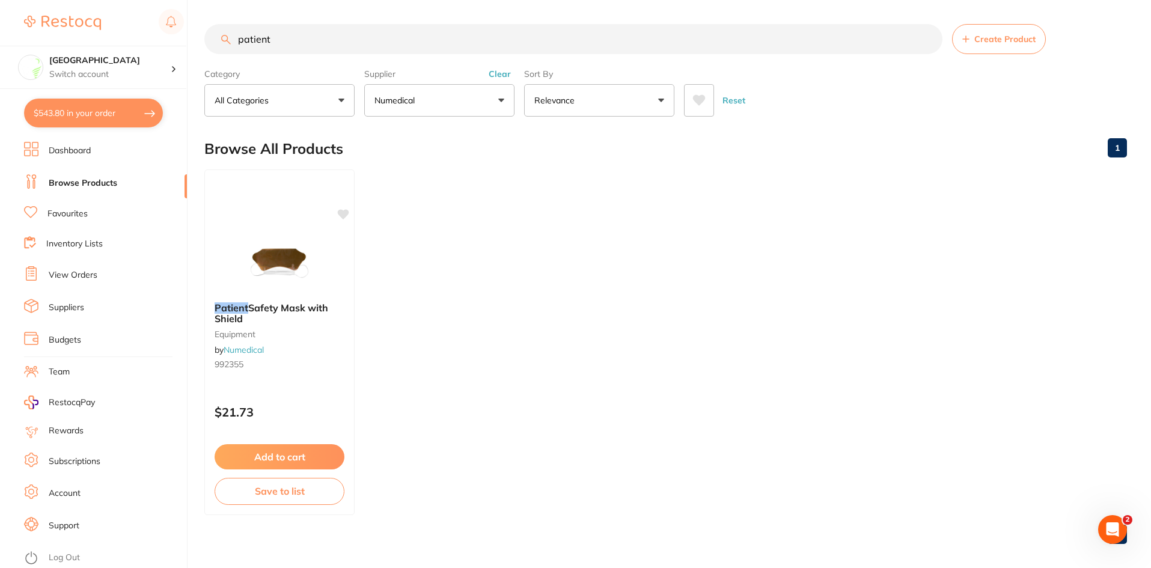
scroll to position [342, 0]
type input "p"
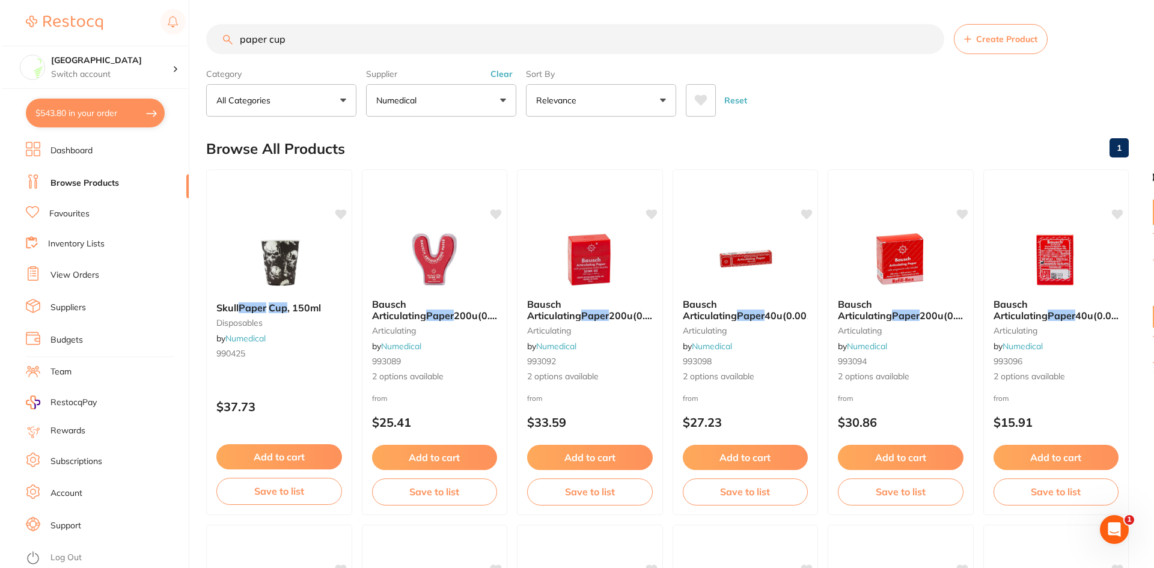
scroll to position [0, 0]
drag, startPoint x: 251, startPoint y: 47, endPoint x: 221, endPoint y: 41, distance: 30.5
click at [221, 41] on div "paper cup Create Product" at bounding box center [665, 39] width 923 height 30
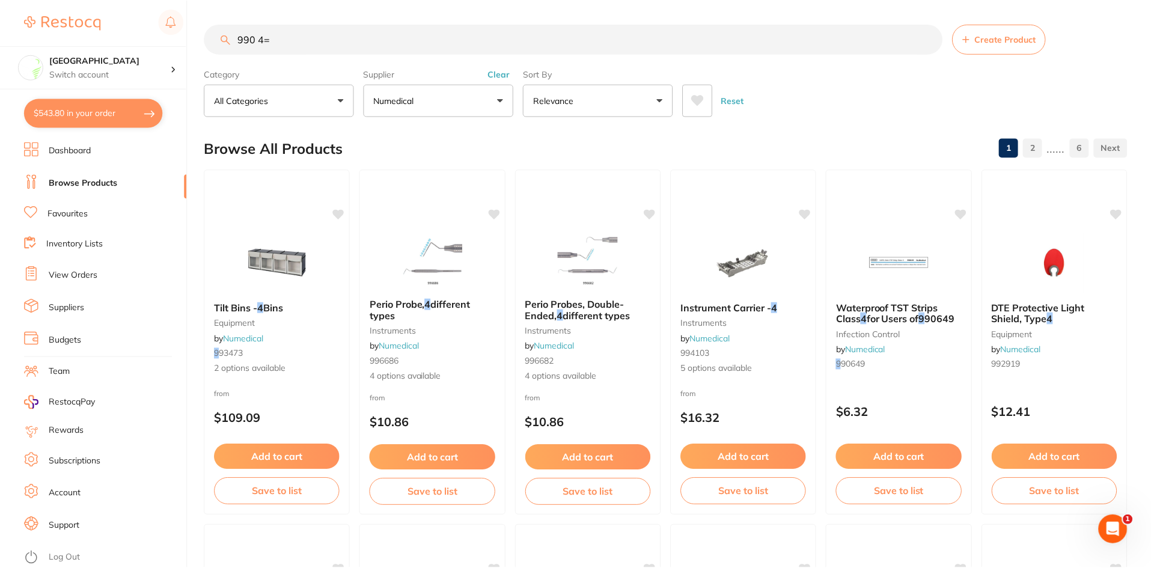
scroll to position [711, 0]
type input "990448"
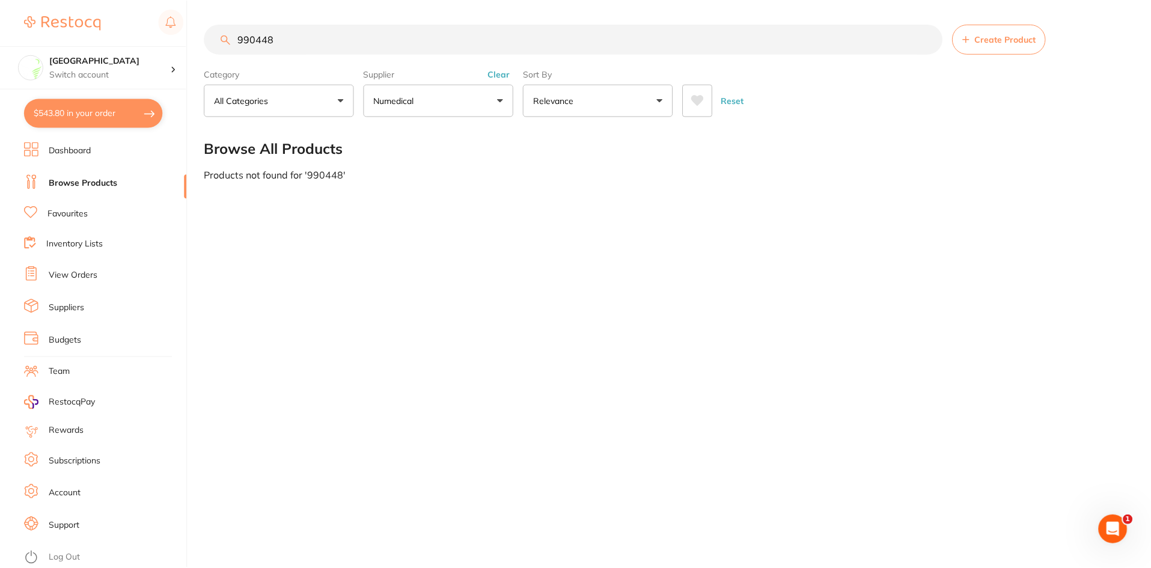
scroll to position [0, 0]
drag, startPoint x: 317, startPoint y: 43, endPoint x: 223, endPoint y: 41, distance: 93.8
click at [223, 41] on div "990448 Create Product" at bounding box center [667, 39] width 926 height 30
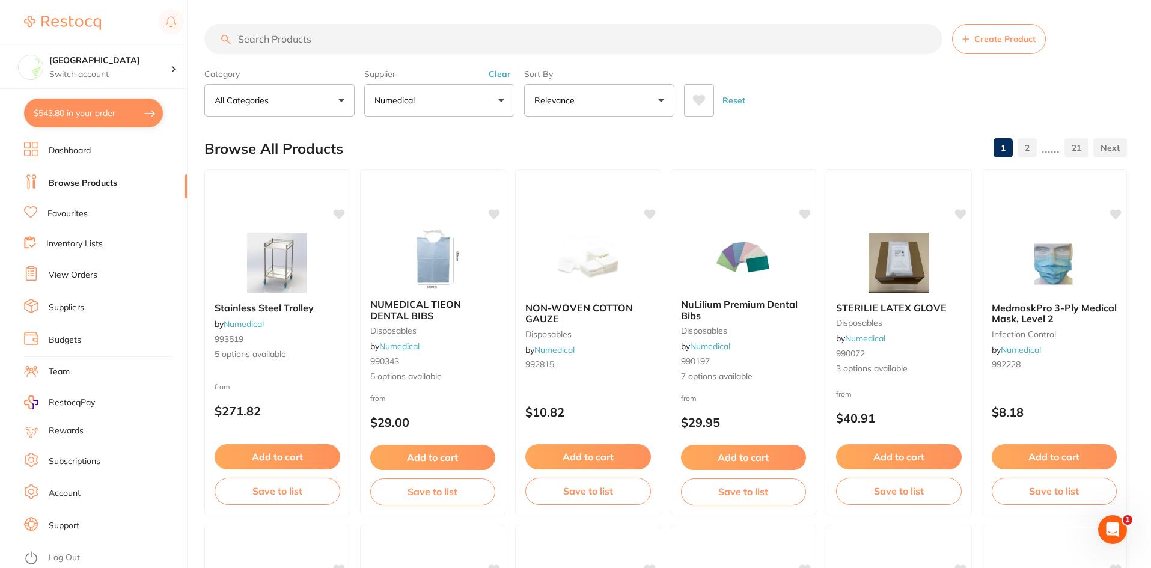
drag, startPoint x: 83, startPoint y: 182, endPoint x: 339, endPoint y: 40, distance: 292.3
click at [339, 40] on input "search" at bounding box center [573, 39] width 738 height 30
click at [78, 273] on link "View Orders" at bounding box center [73, 275] width 49 height 12
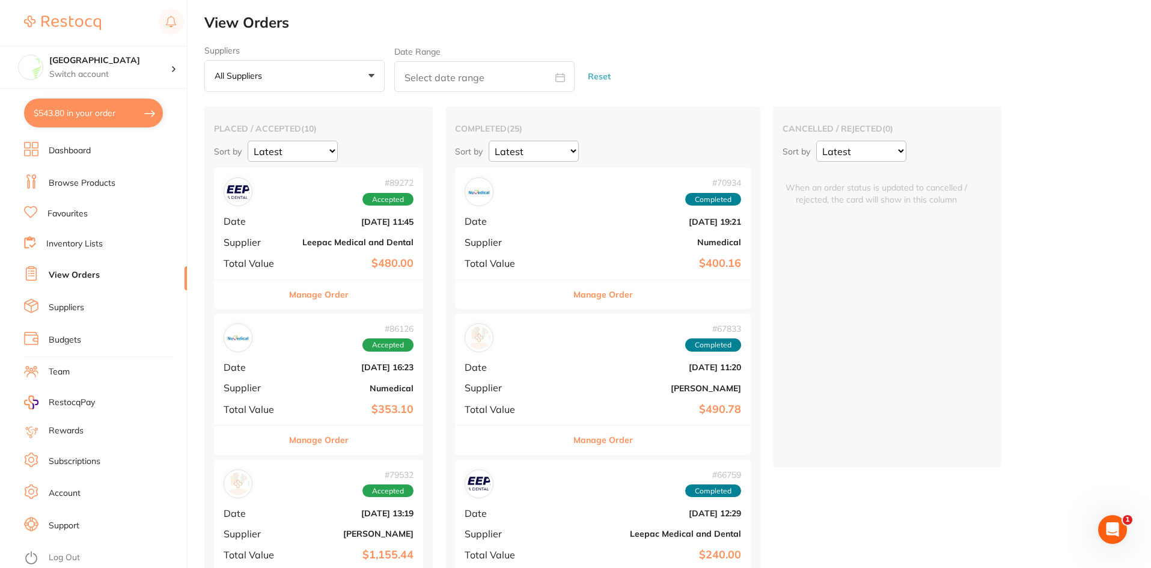
click at [84, 153] on link "Dashboard" at bounding box center [70, 151] width 42 height 12
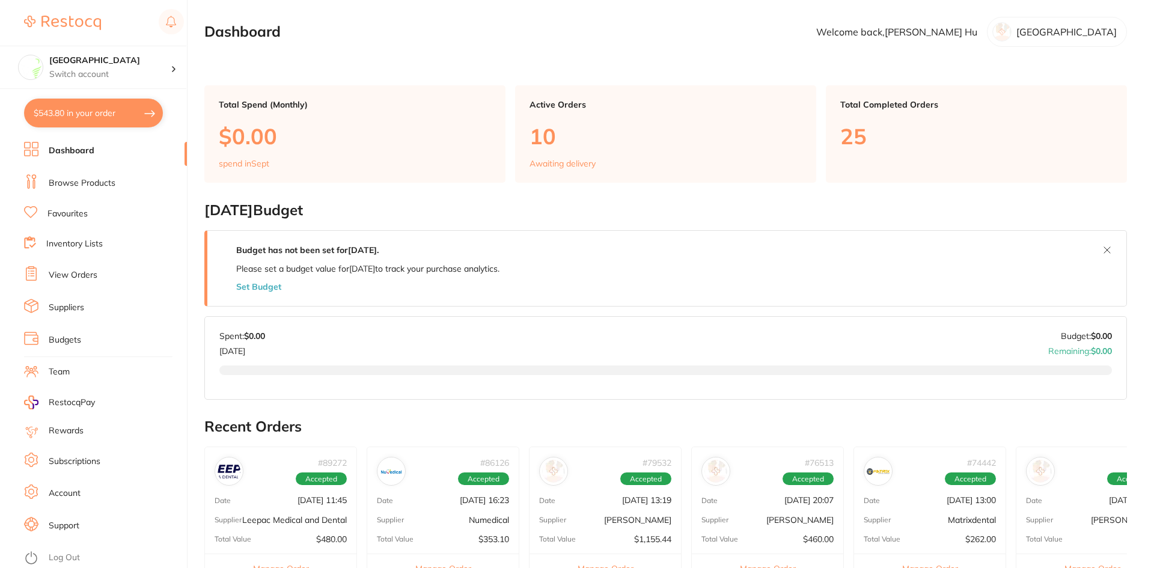
click at [85, 176] on li "Browse Products" at bounding box center [105, 183] width 163 height 18
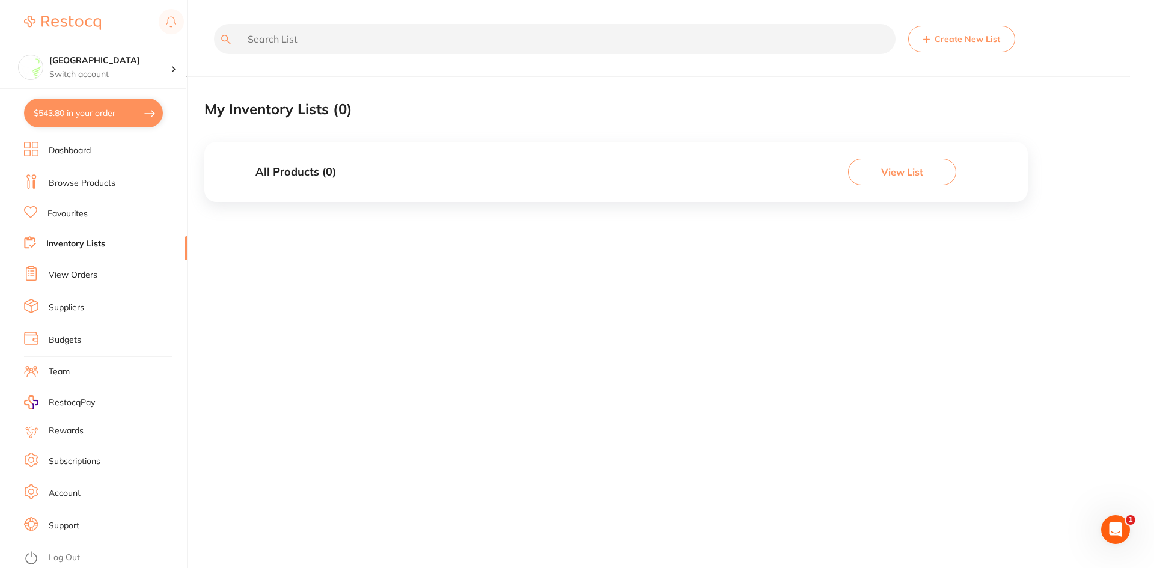
click at [94, 153] on li "Dashboard" at bounding box center [105, 151] width 163 height 18
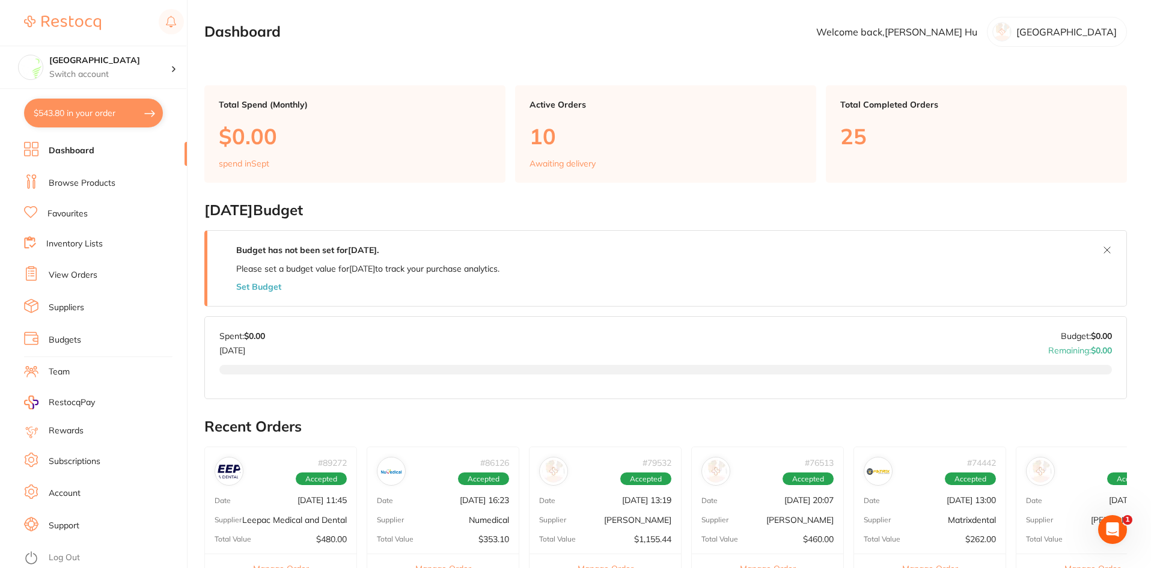
click at [63, 174] on li "Browse Products" at bounding box center [105, 183] width 163 height 18
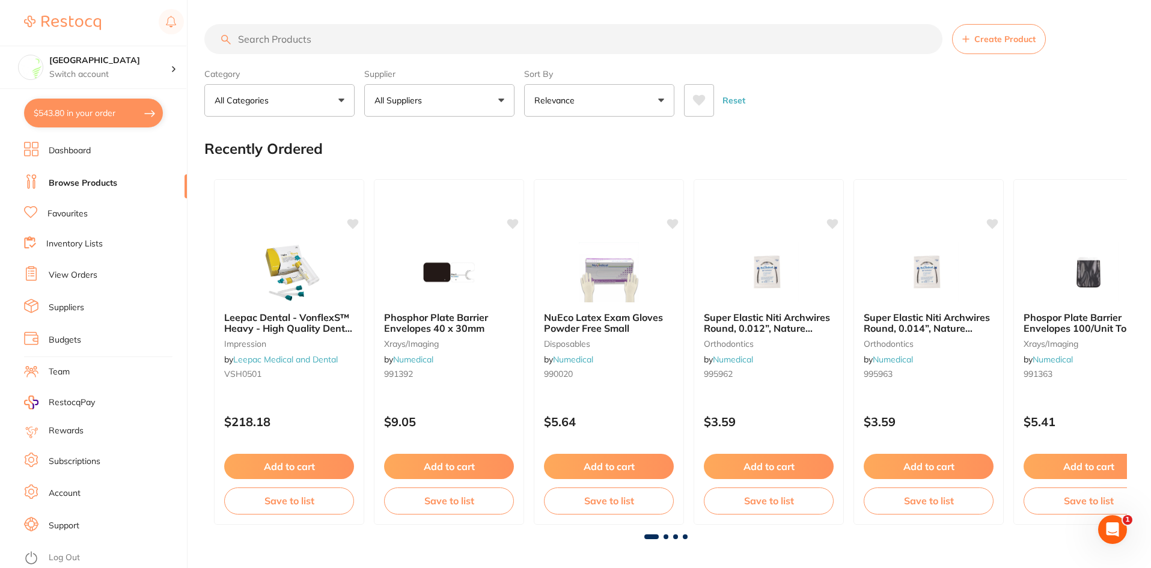
click at [281, 102] on button "All Categories" at bounding box center [279, 100] width 150 height 32
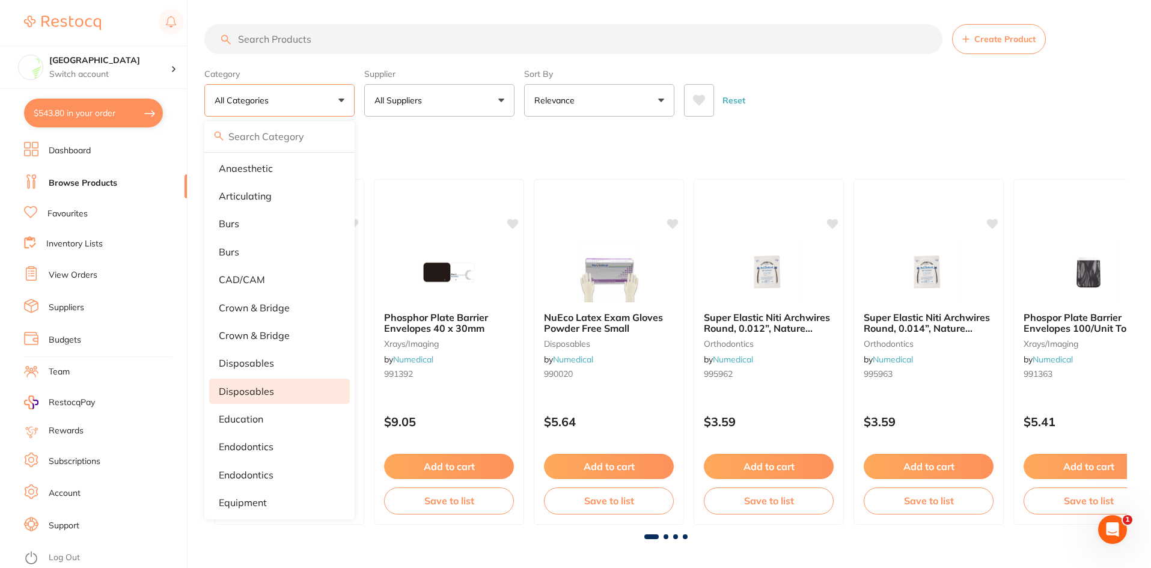
click at [302, 382] on li "Disposables" at bounding box center [279, 391] width 141 height 25
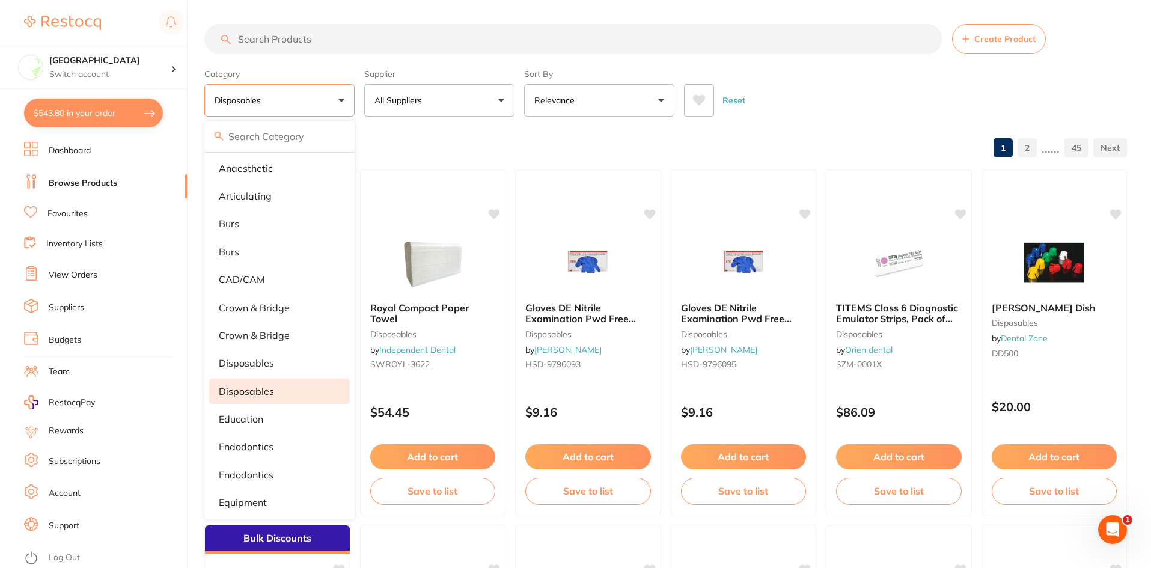
click at [600, 95] on button "Relevance" at bounding box center [599, 100] width 150 height 32
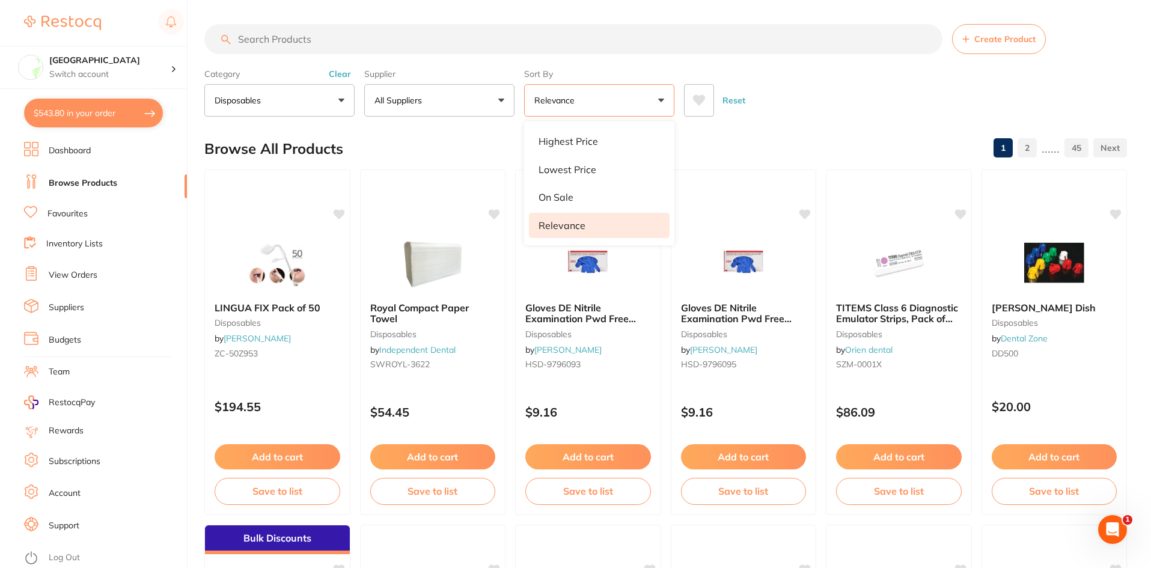
click at [501, 102] on button "All Suppliers" at bounding box center [439, 100] width 150 height 32
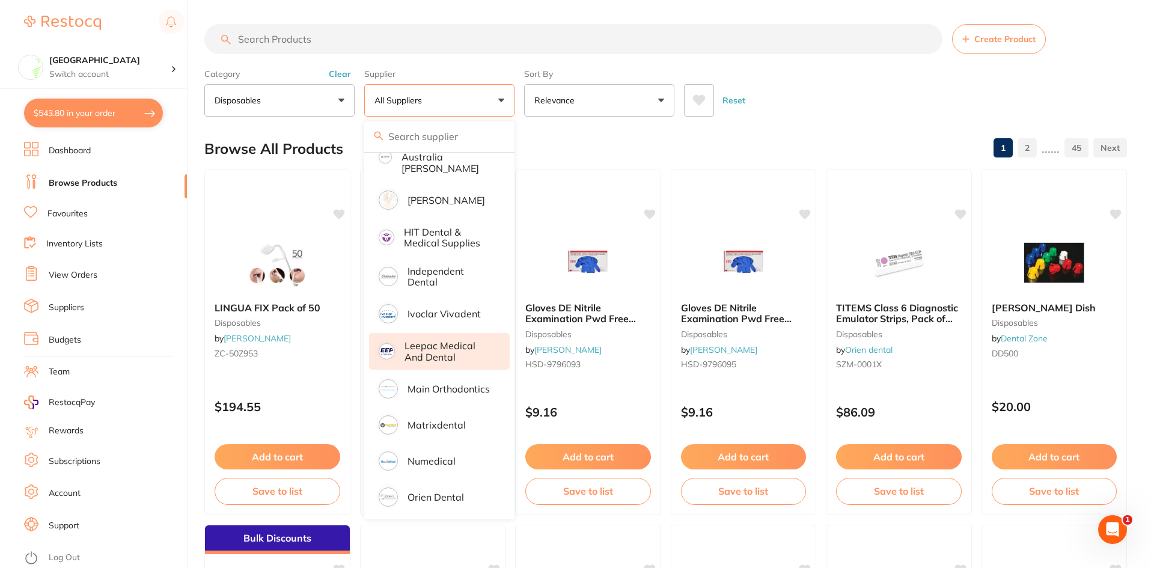
scroll to position [361, 0]
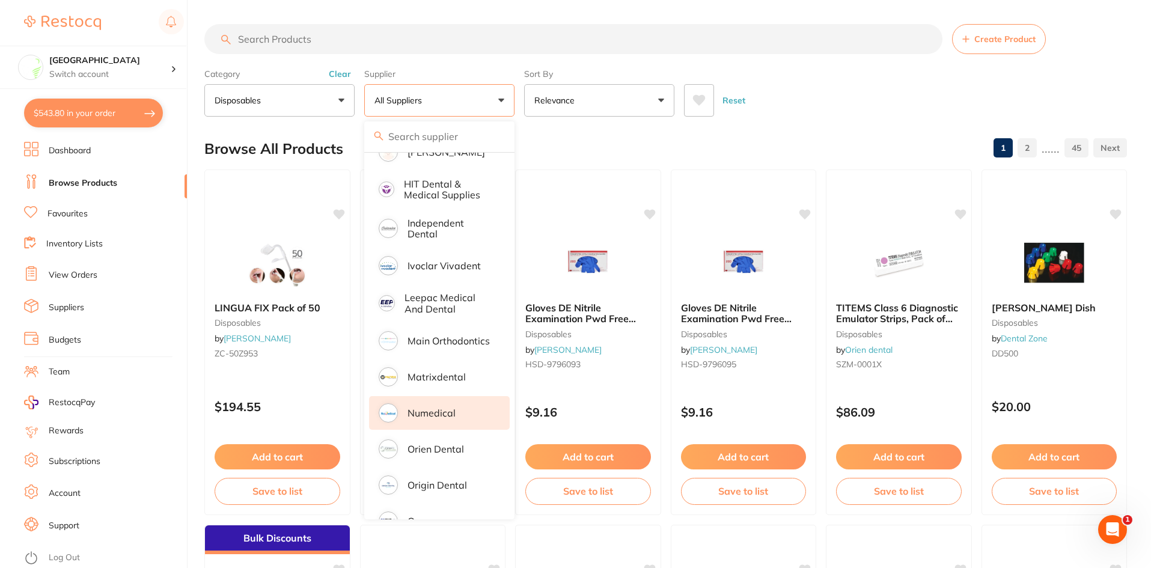
click at [442, 408] on p "Numedical" at bounding box center [432, 413] width 48 height 11
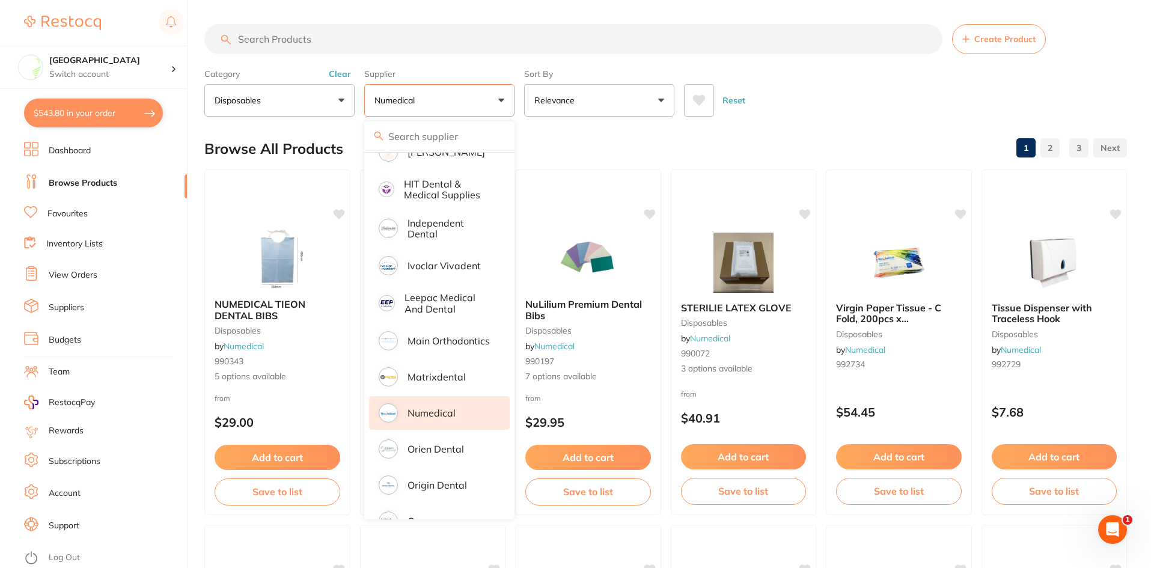
click at [488, 85] on button "Numedical" at bounding box center [439, 100] width 150 height 32
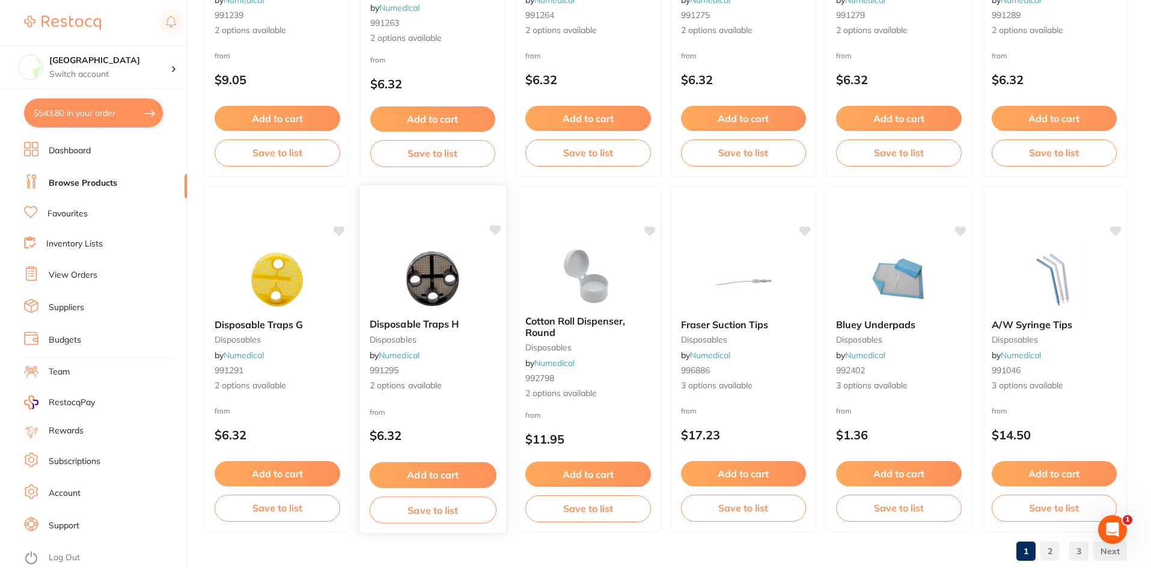
scroll to position [2852, 0]
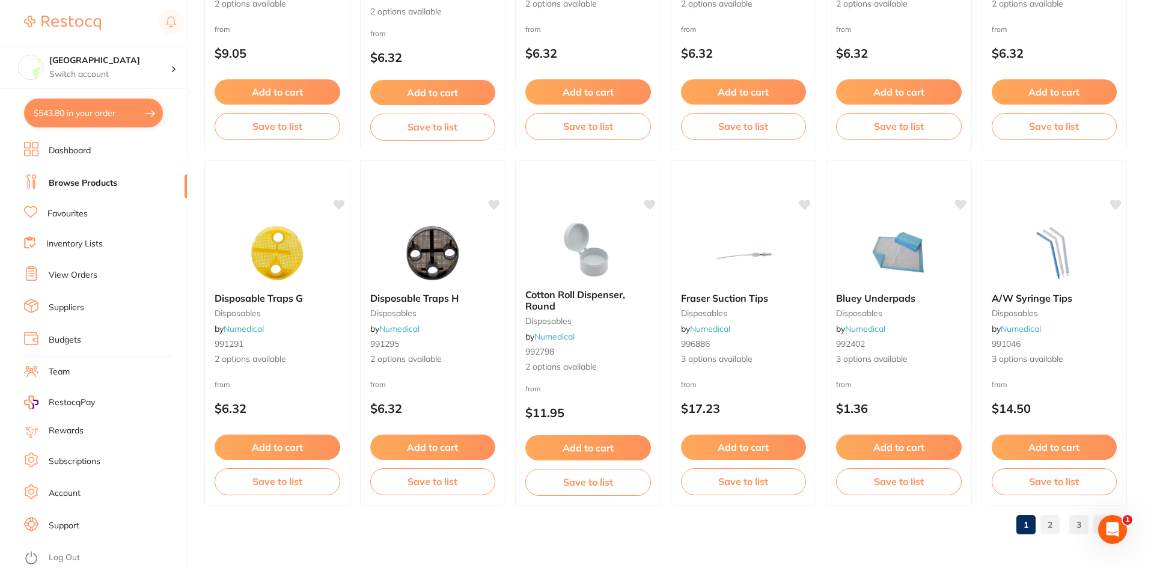
click at [1047, 522] on link "2" at bounding box center [1050, 525] width 19 height 24
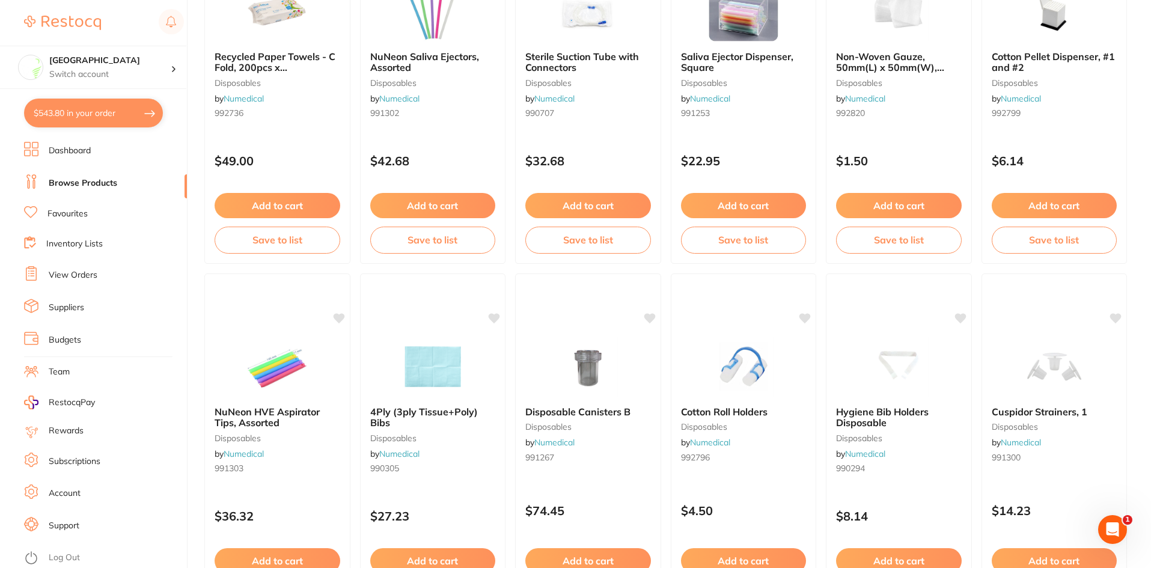
scroll to position [2852, 0]
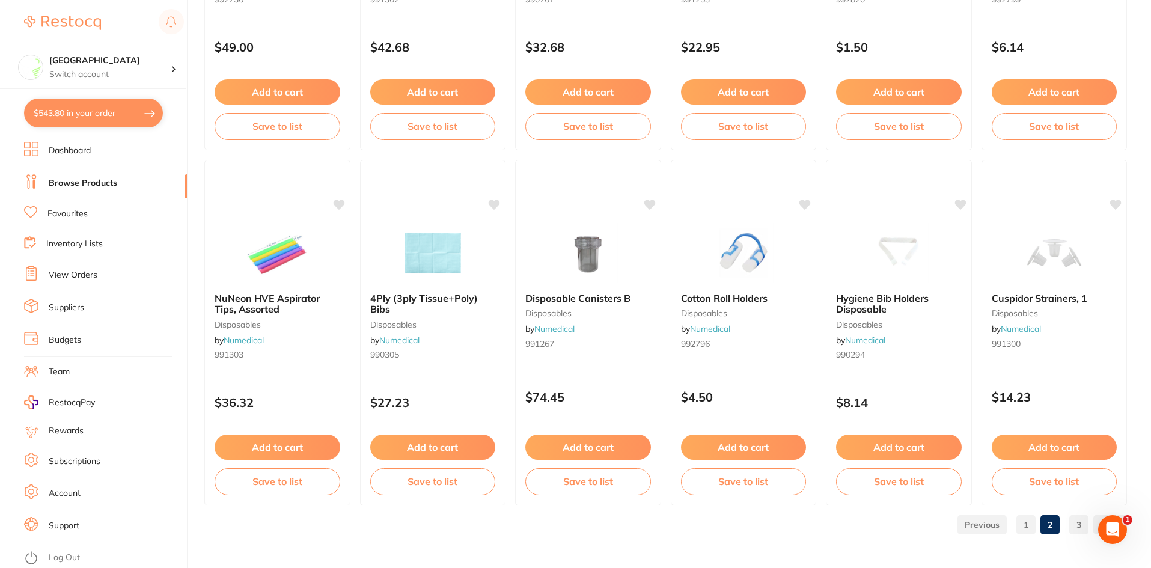
click at [1078, 527] on link "3" at bounding box center [1079, 525] width 19 height 24
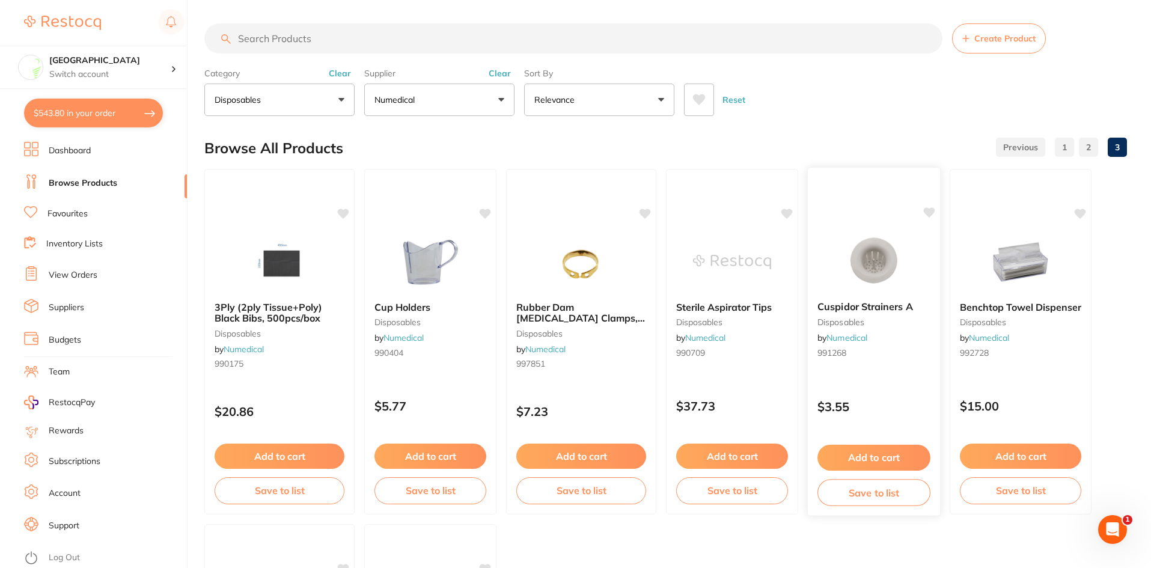
scroll to position [0, 0]
click at [278, 99] on button "Disposables" at bounding box center [279, 100] width 150 height 32
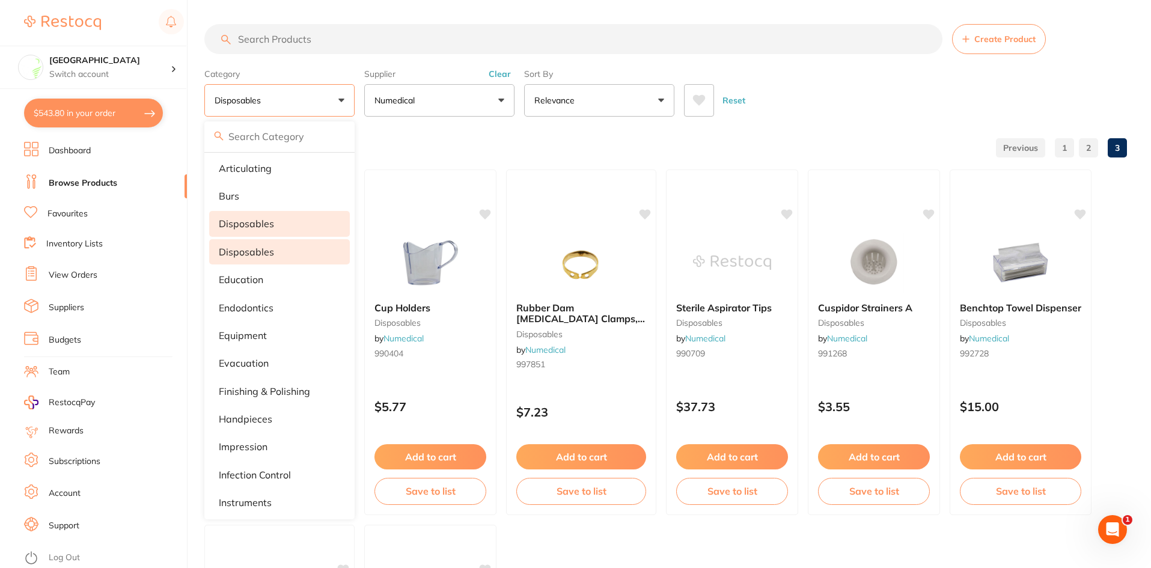
click at [277, 215] on li "disposables" at bounding box center [279, 223] width 141 height 25
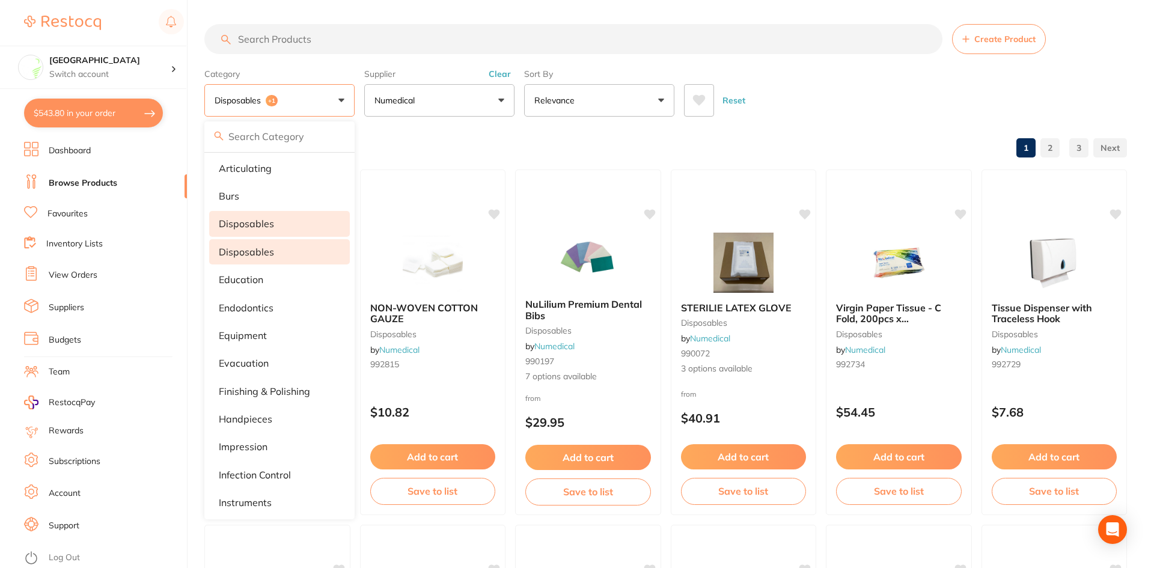
click at [423, 105] on button "Numedical" at bounding box center [439, 100] width 150 height 32
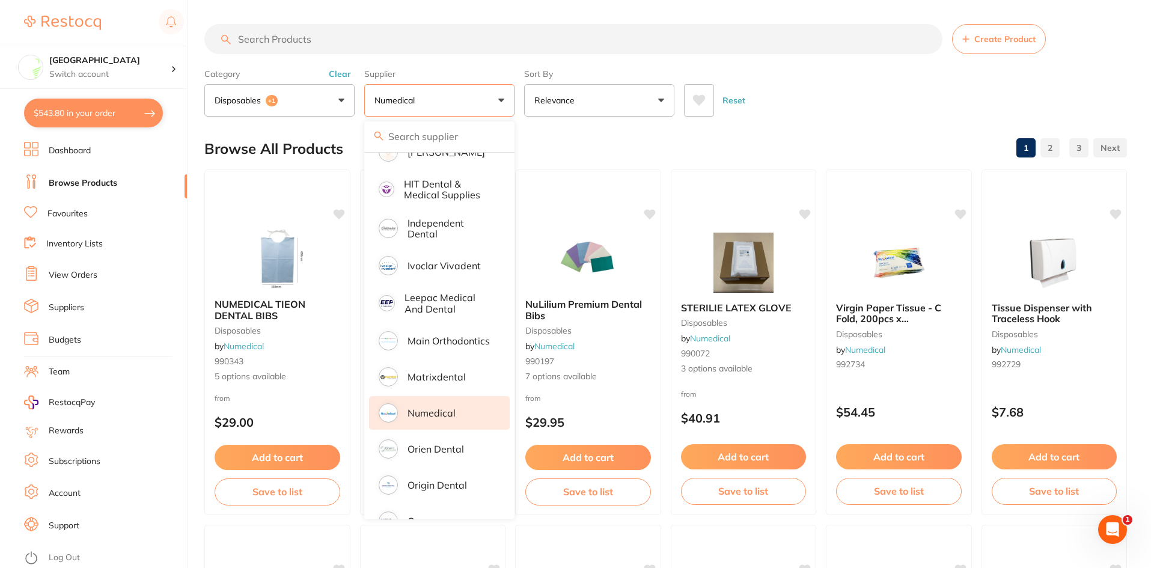
click at [438, 408] on p "Numedical" at bounding box center [432, 413] width 48 height 11
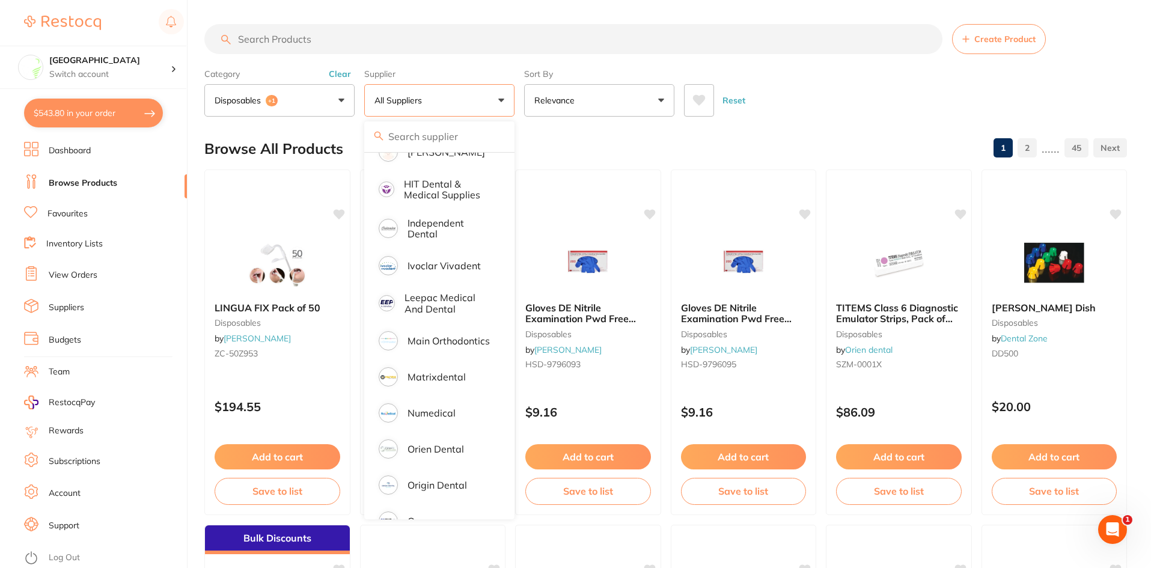
click at [458, 37] on input "search" at bounding box center [573, 39] width 738 height 30
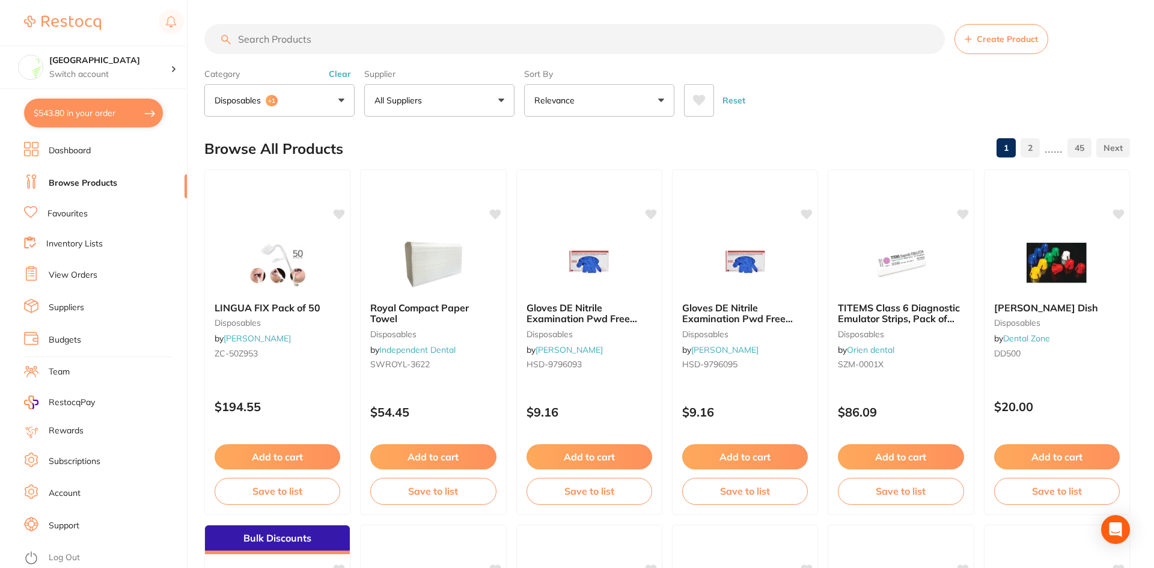
click at [370, 46] on input "search" at bounding box center [574, 39] width 741 height 30
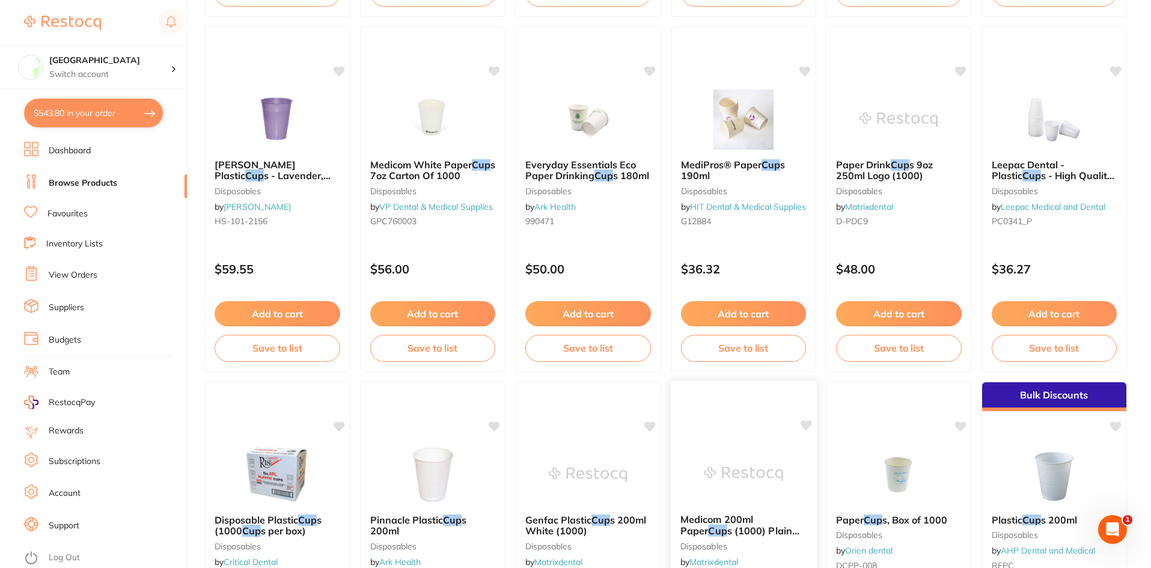
scroll to position [1142, 0]
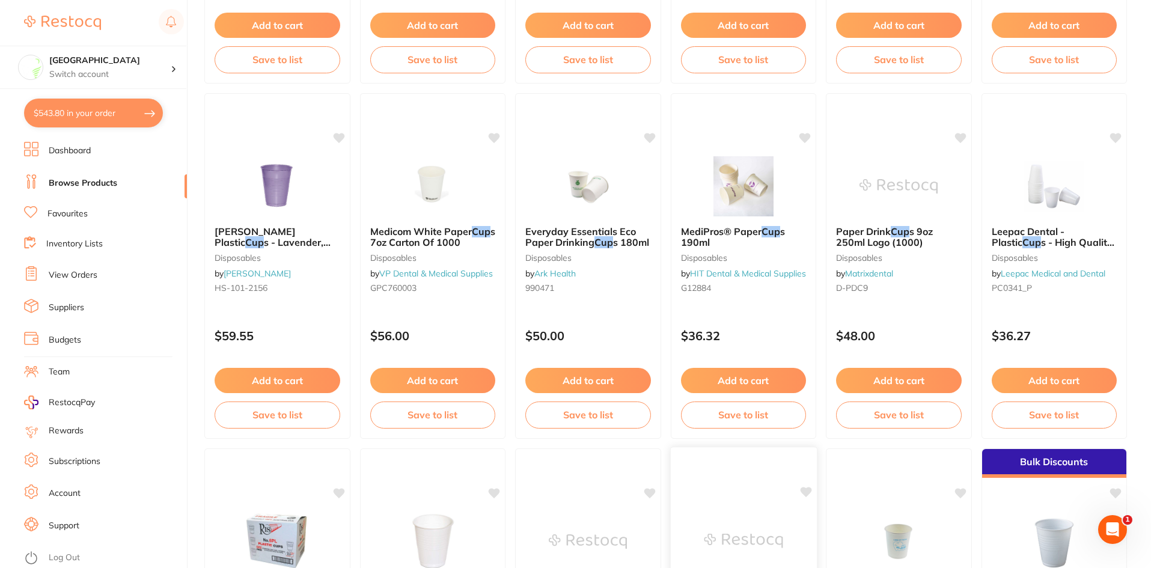
type input "cup"
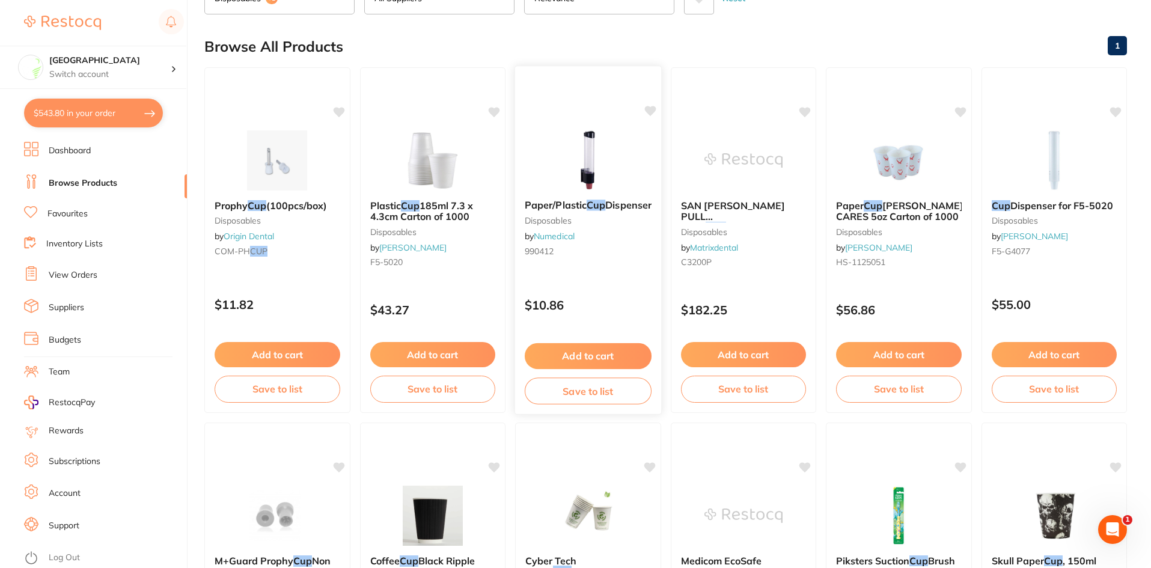
scroll to position [0, 0]
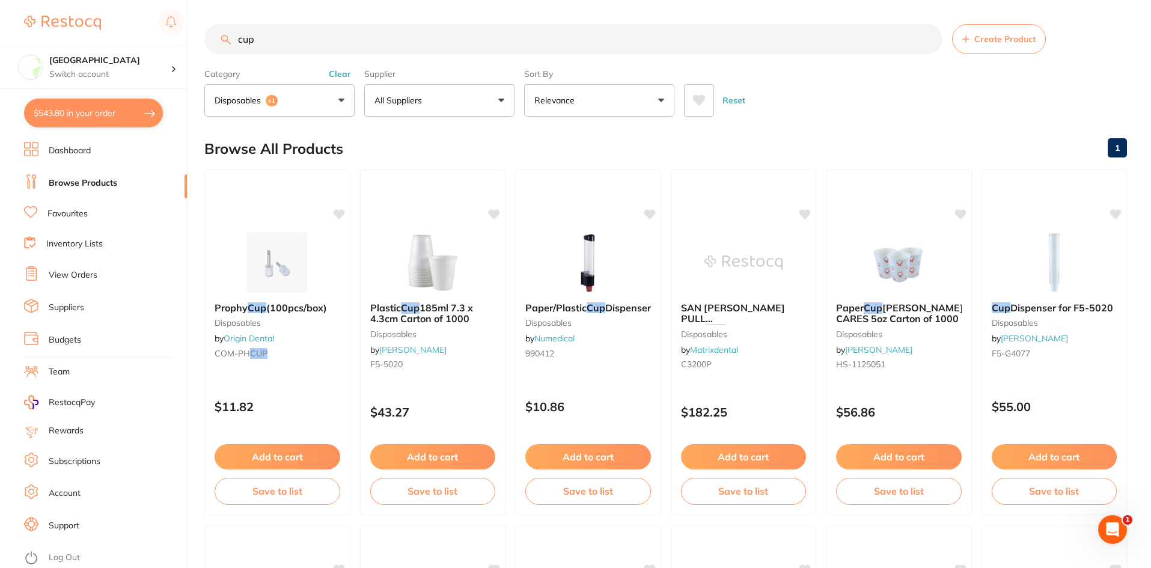
click at [441, 97] on button "All Suppliers" at bounding box center [439, 100] width 150 height 32
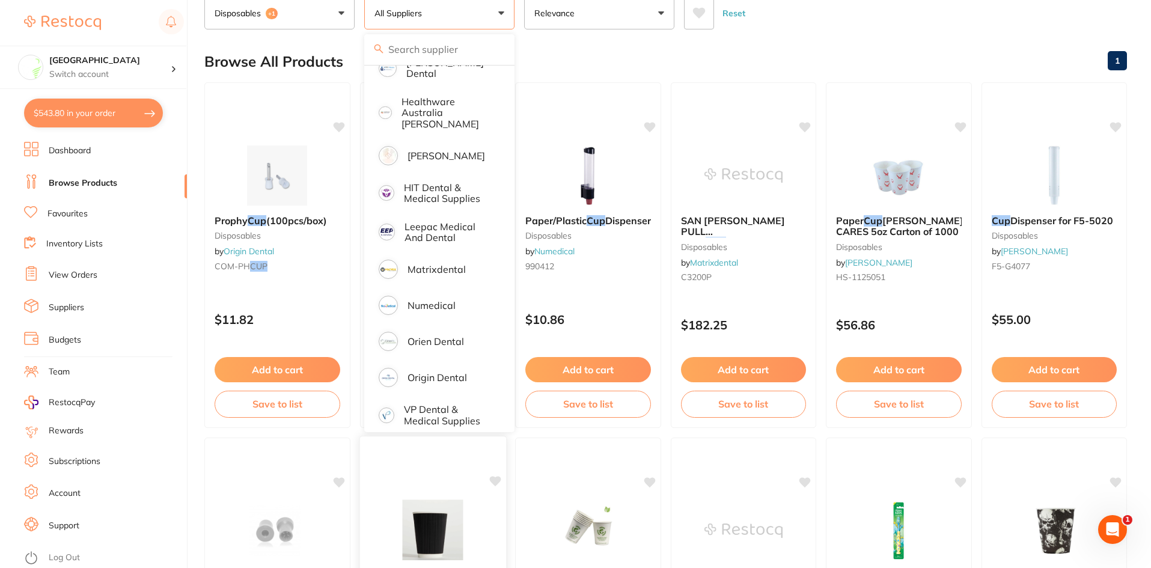
scroll to position [180, 0]
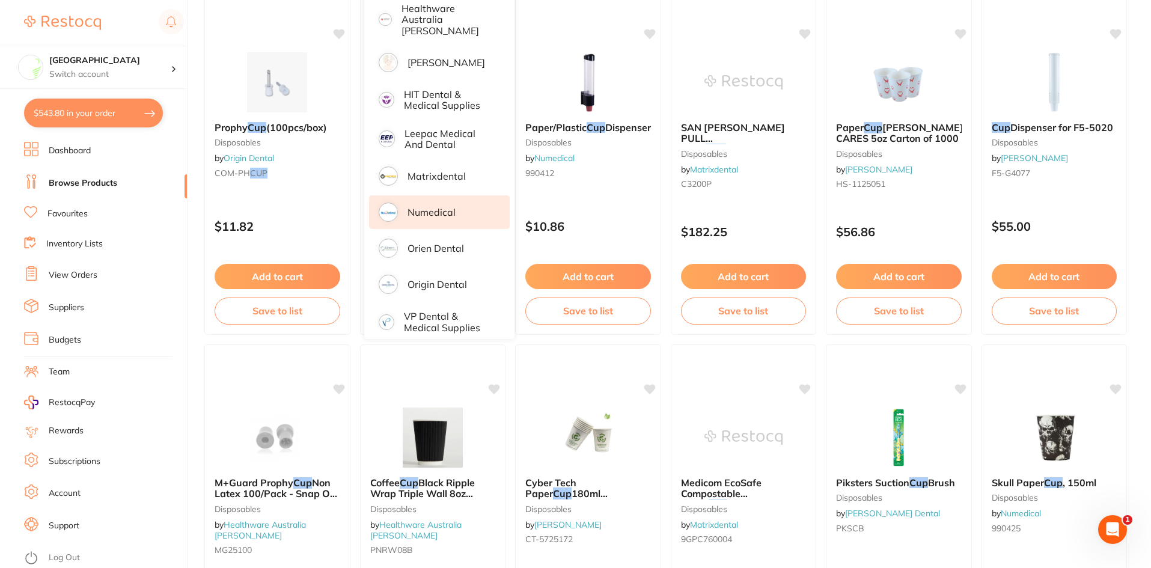
click at [426, 207] on p "Numedical" at bounding box center [432, 212] width 48 height 11
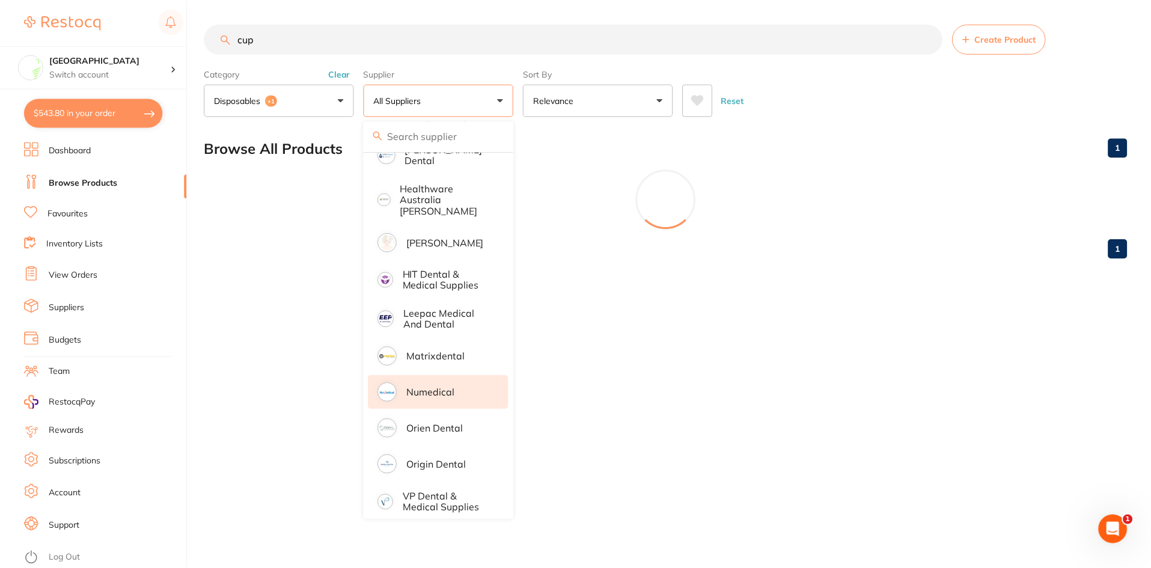
scroll to position [0, 0]
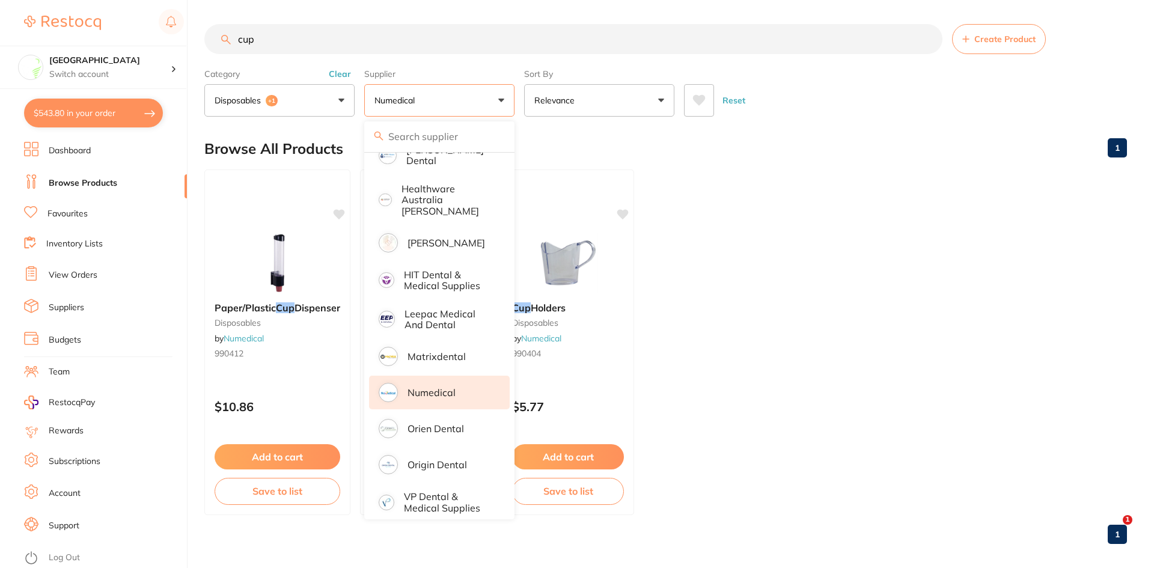
click at [448, 100] on button "Numedical" at bounding box center [439, 100] width 150 height 32
